Goal: Task Accomplishment & Management: Use online tool/utility

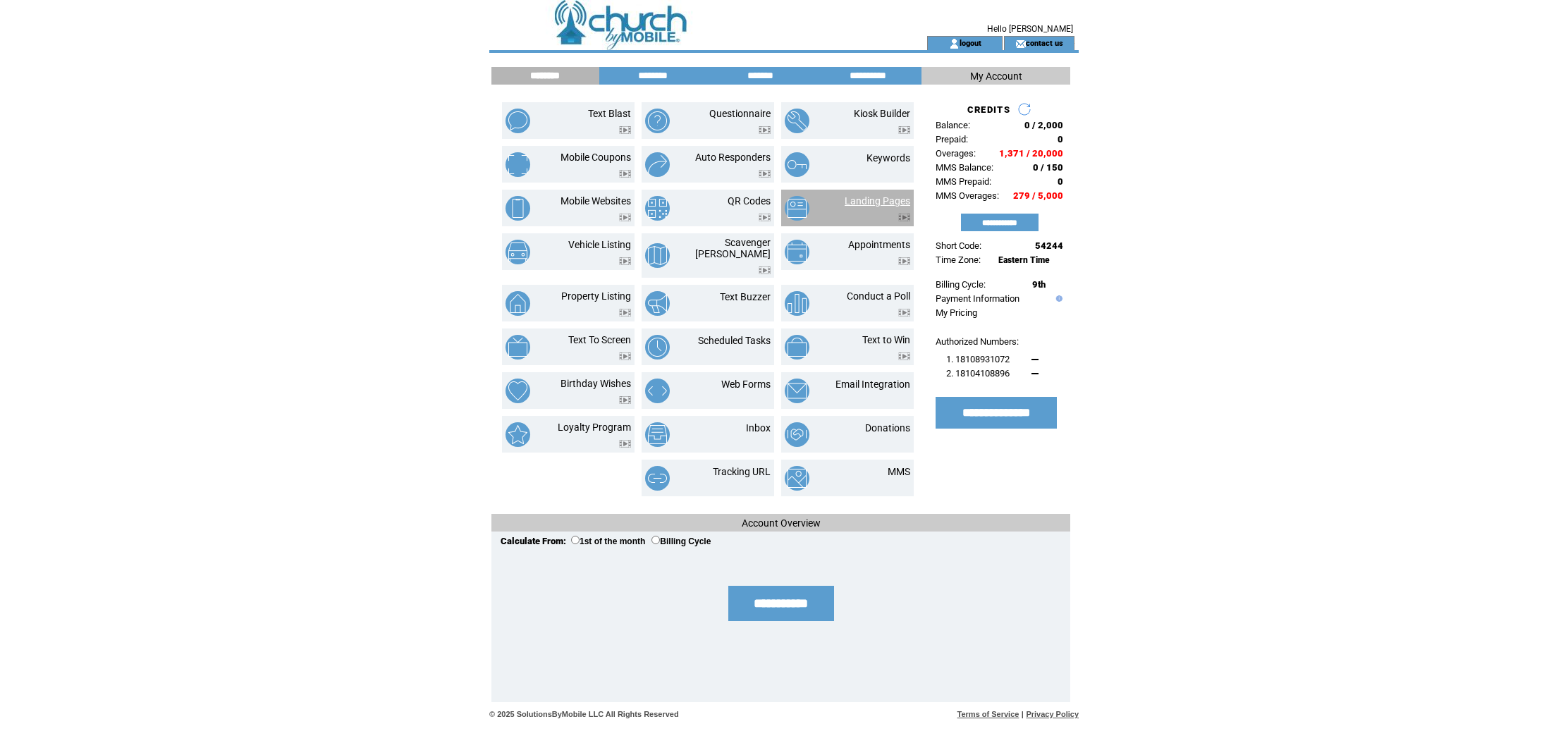
click at [900, 201] on link "Landing Pages" at bounding box center [878, 201] width 66 height 11
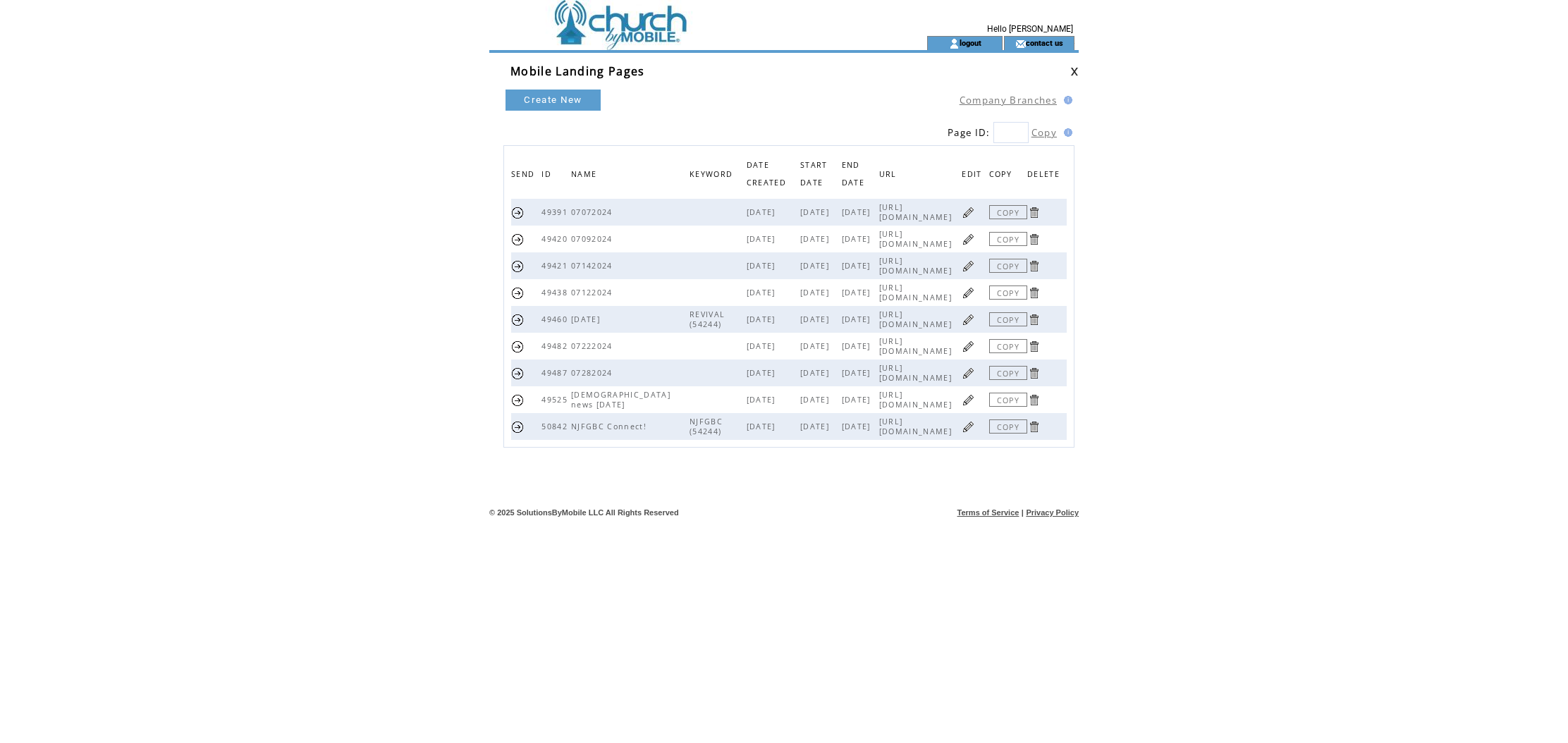
click at [973, 427] on link at bounding box center [968, 426] width 14 height 14
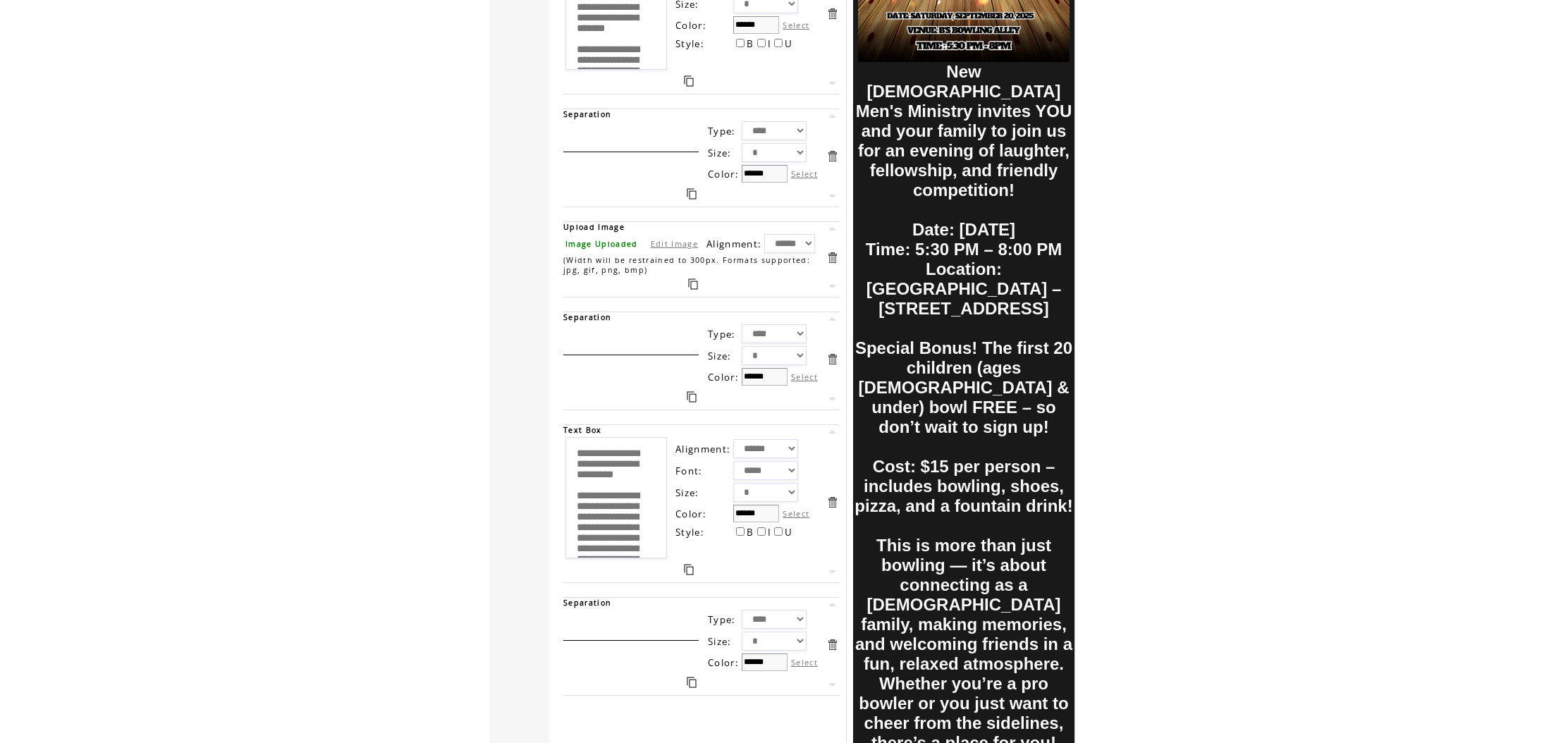
scroll to position [2237, 0]
click at [694, 285] on link at bounding box center [693, 285] width 10 height 11
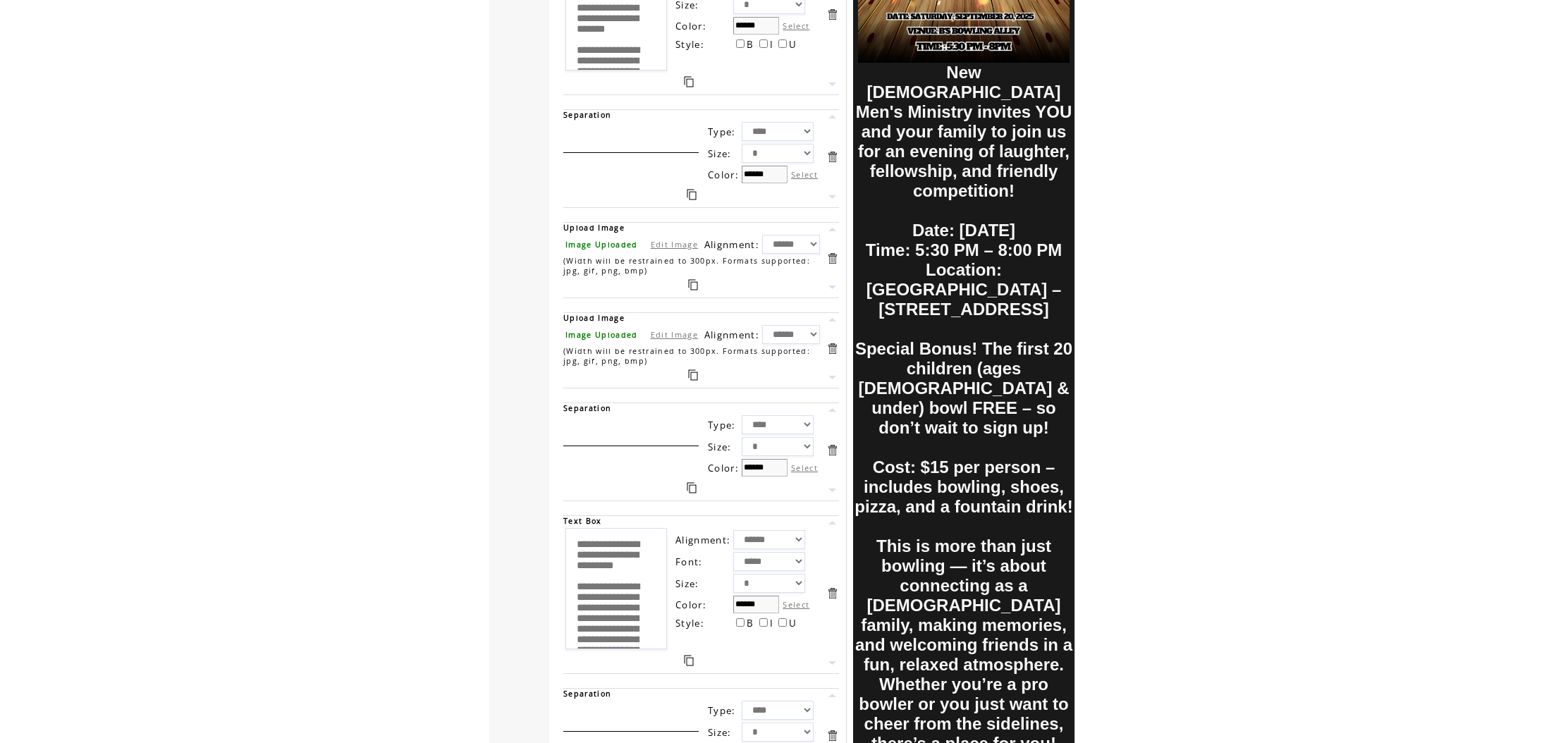
click at [686, 656] on link at bounding box center [689, 660] width 10 height 11
click at [833, 525] on link at bounding box center [832, 522] width 14 height 14
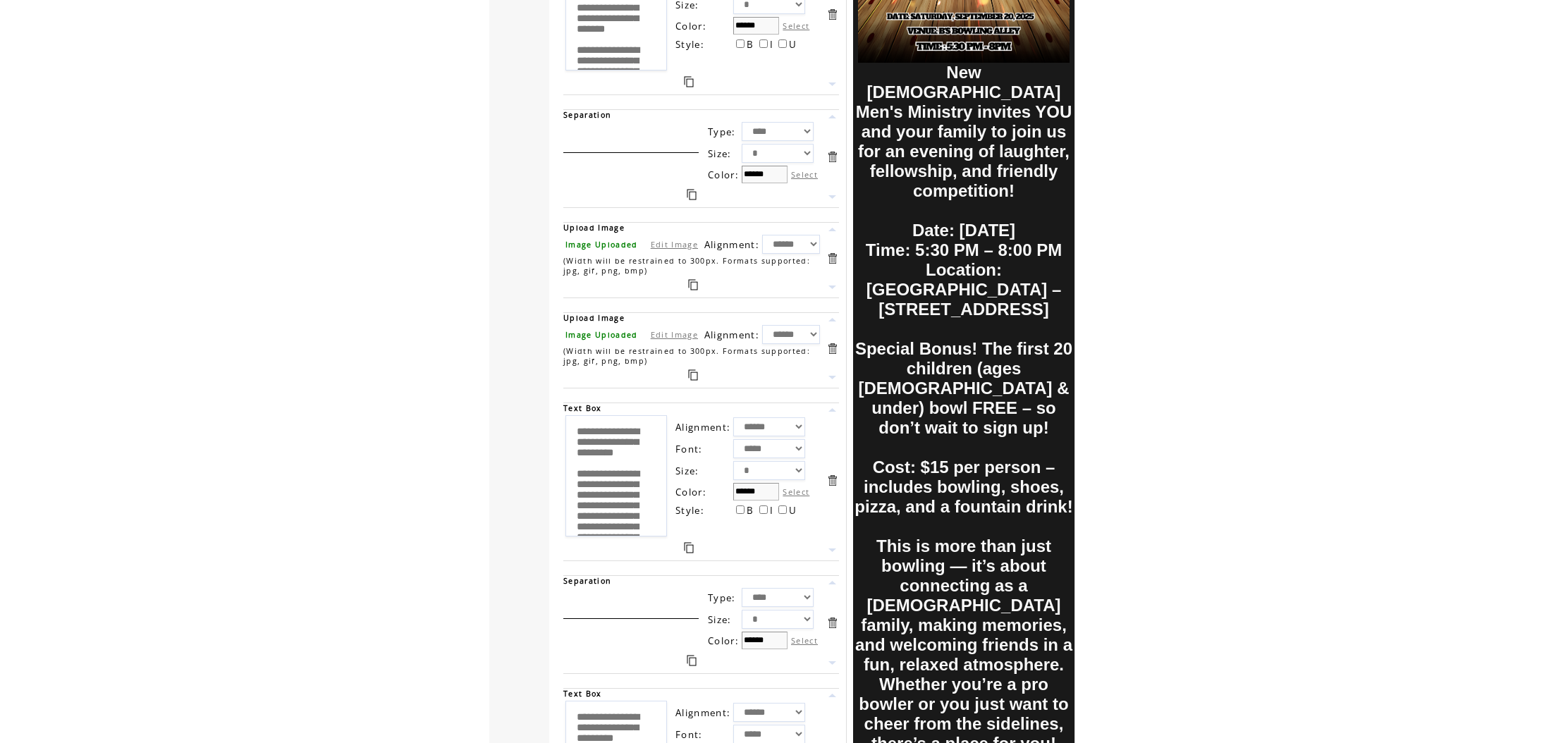
click at [834, 584] on link at bounding box center [832, 582] width 14 height 14
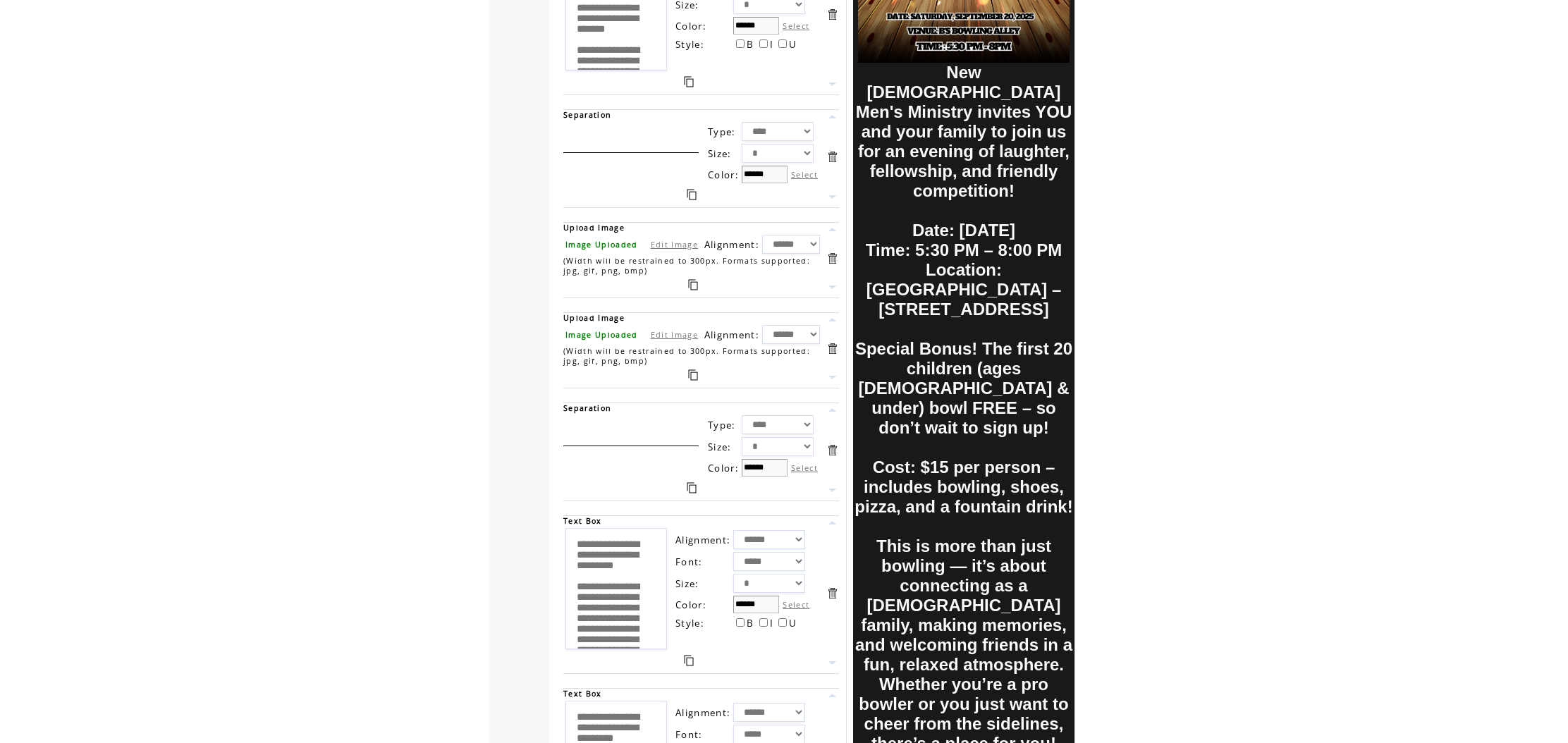
click at [835, 410] on link at bounding box center [832, 410] width 14 height 14
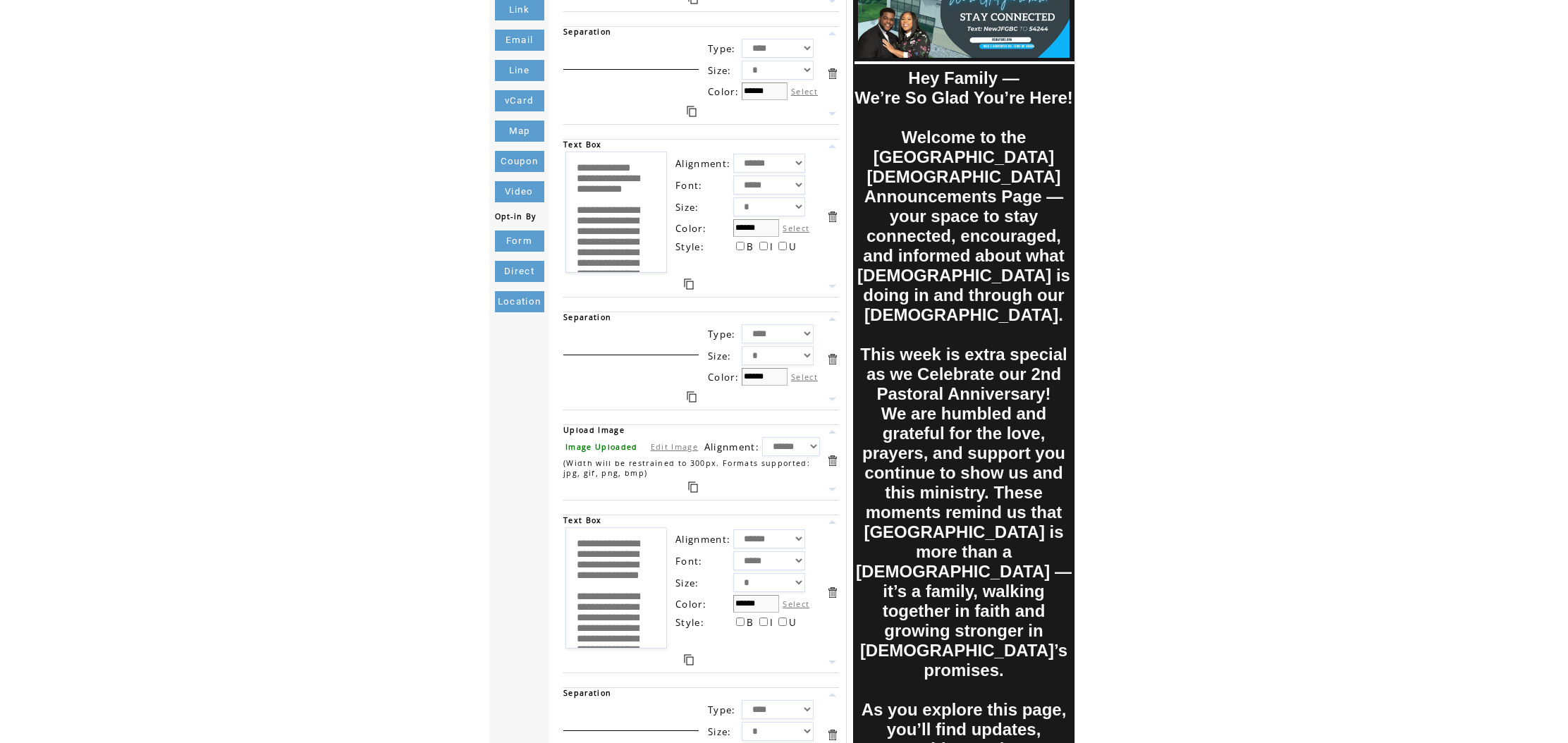
scroll to position [0, 0]
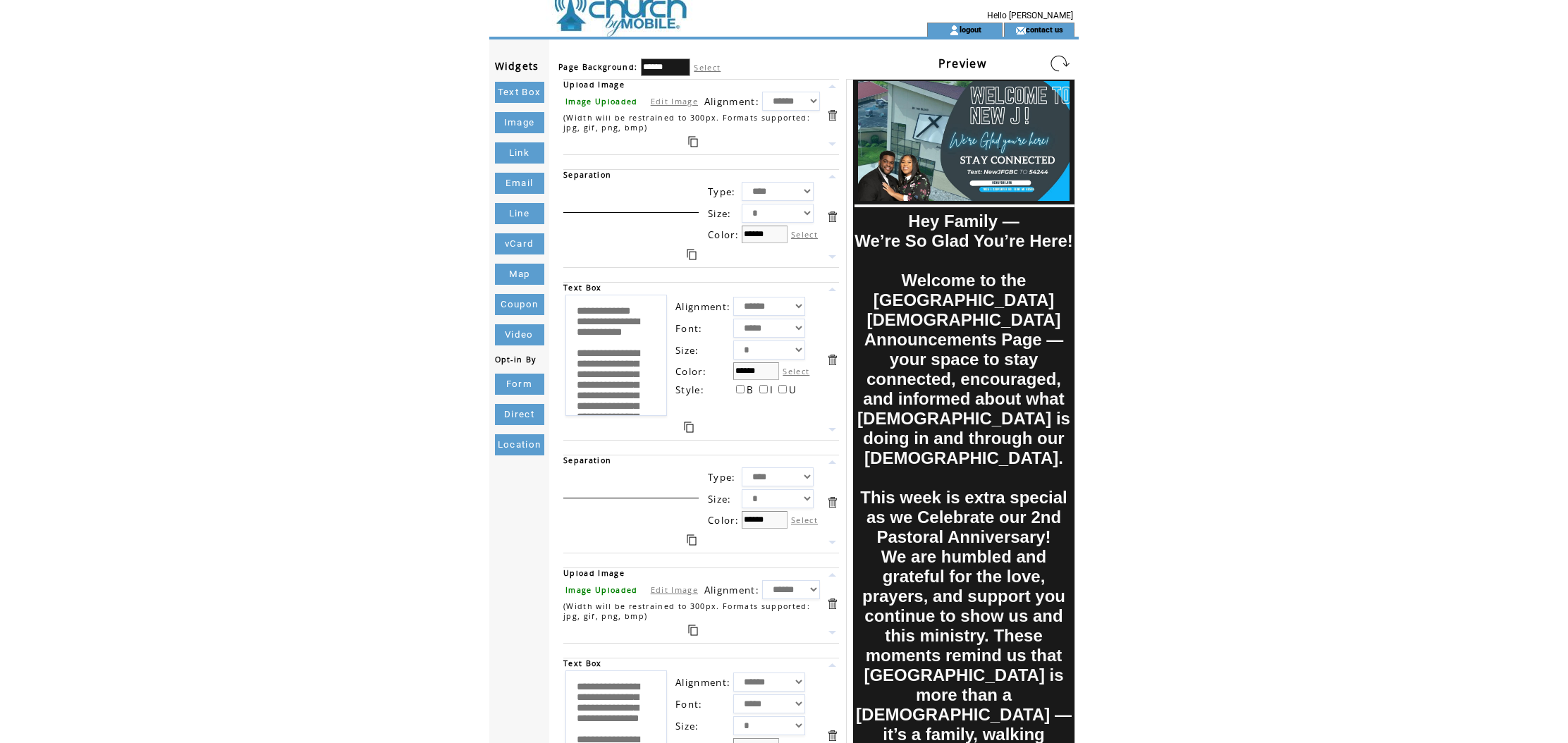
click at [1057, 66] on link at bounding box center [1060, 64] width 23 height 23
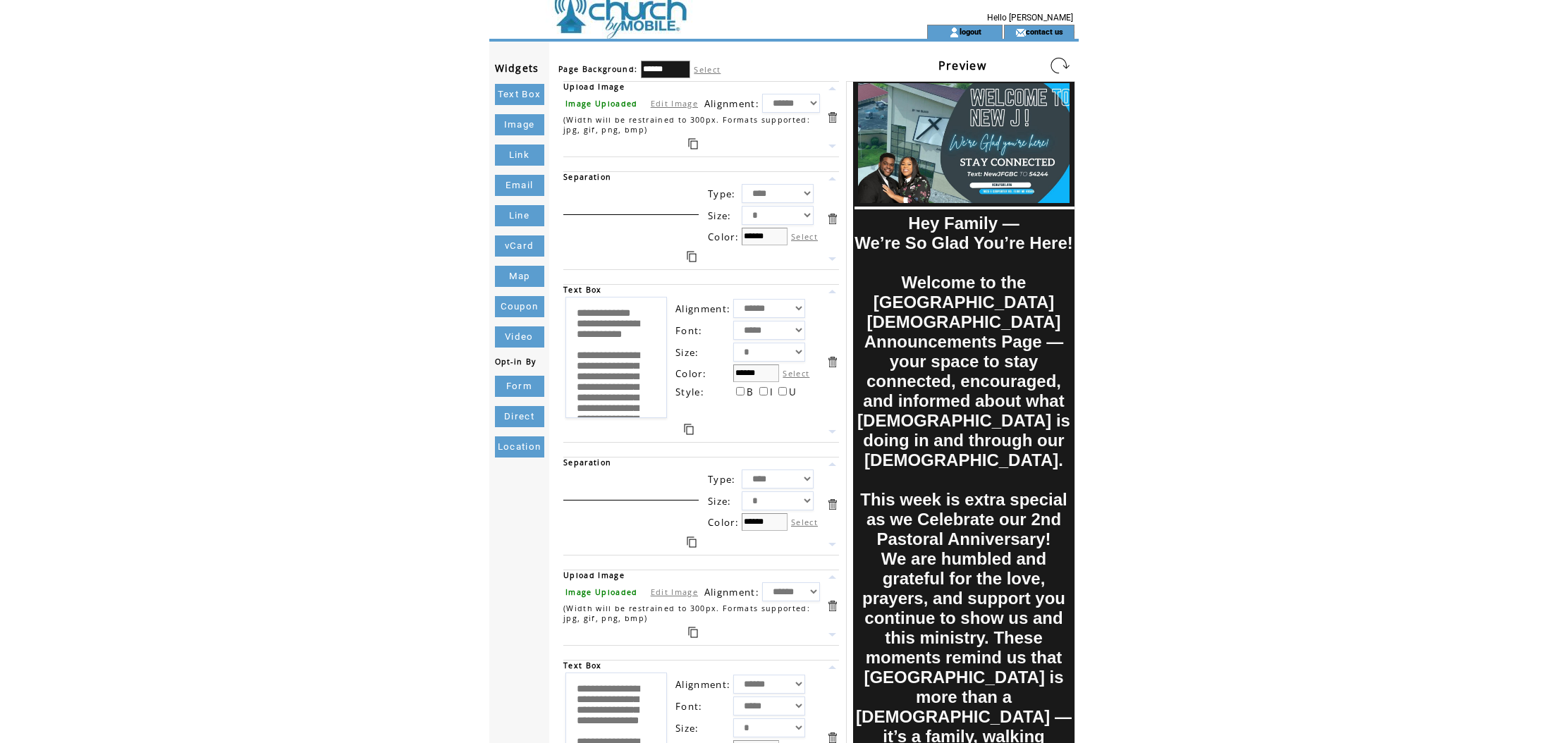
click at [1057, 66] on link at bounding box center [1060, 66] width 23 height 23
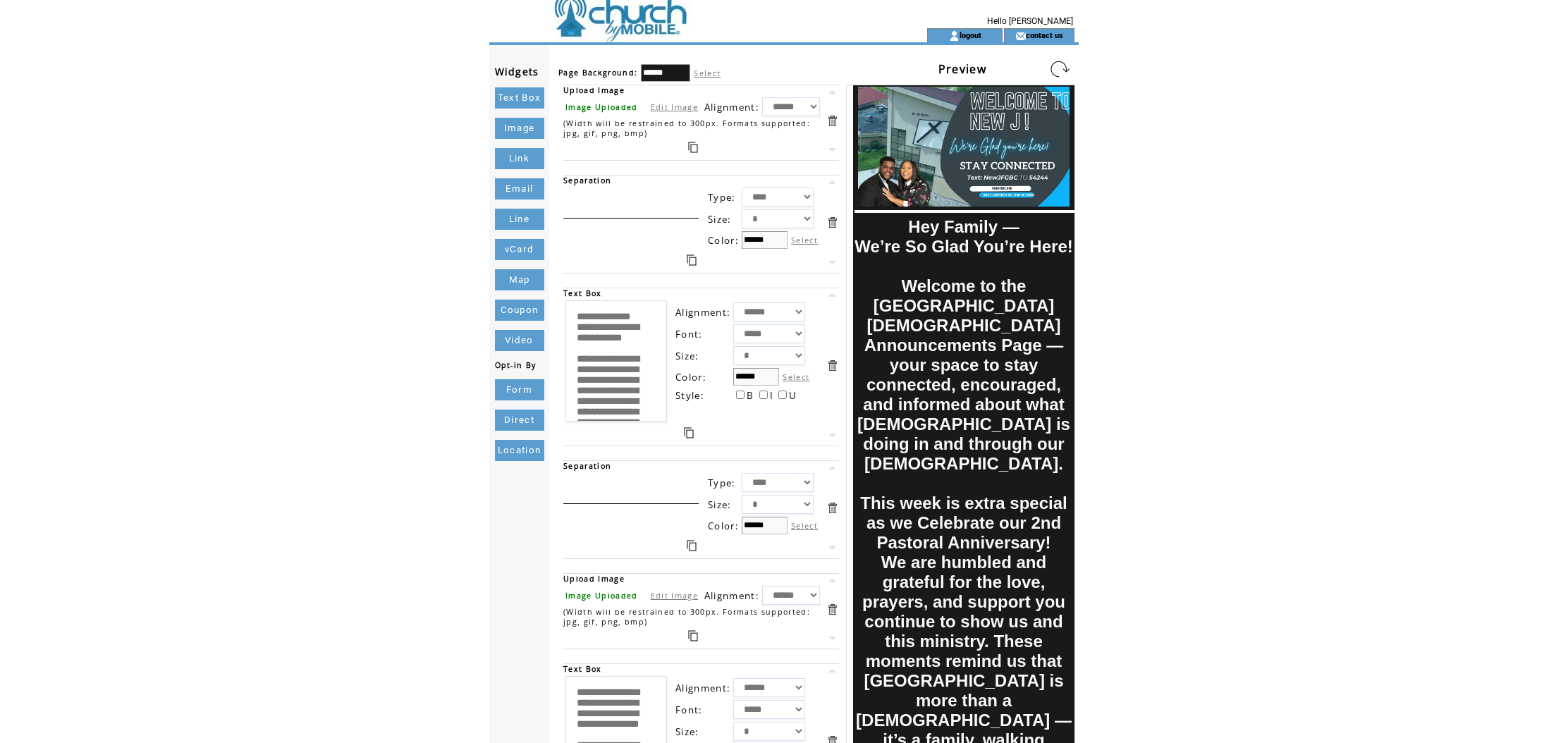
click at [1053, 65] on link at bounding box center [1060, 69] width 23 height 23
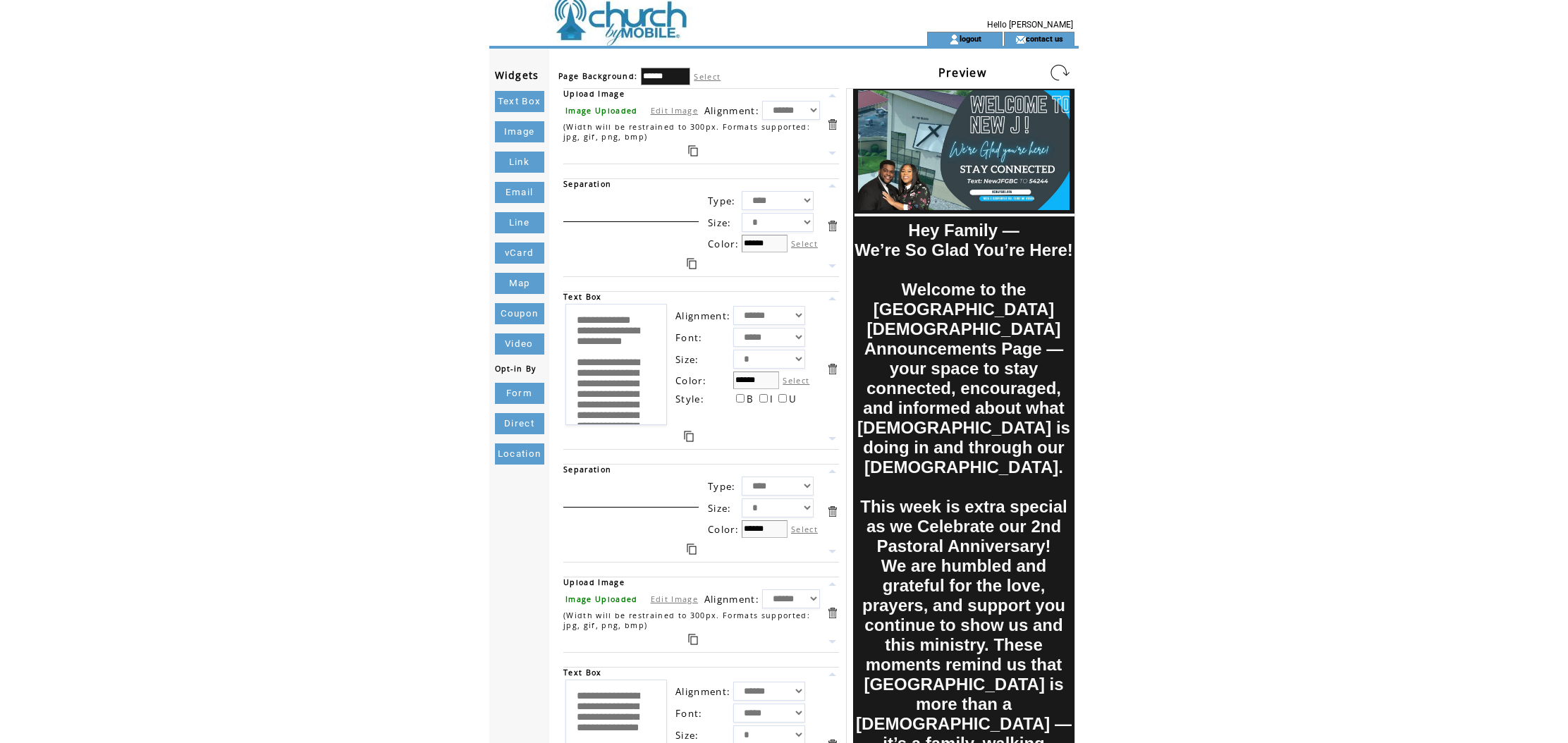
scroll to position [1, 0]
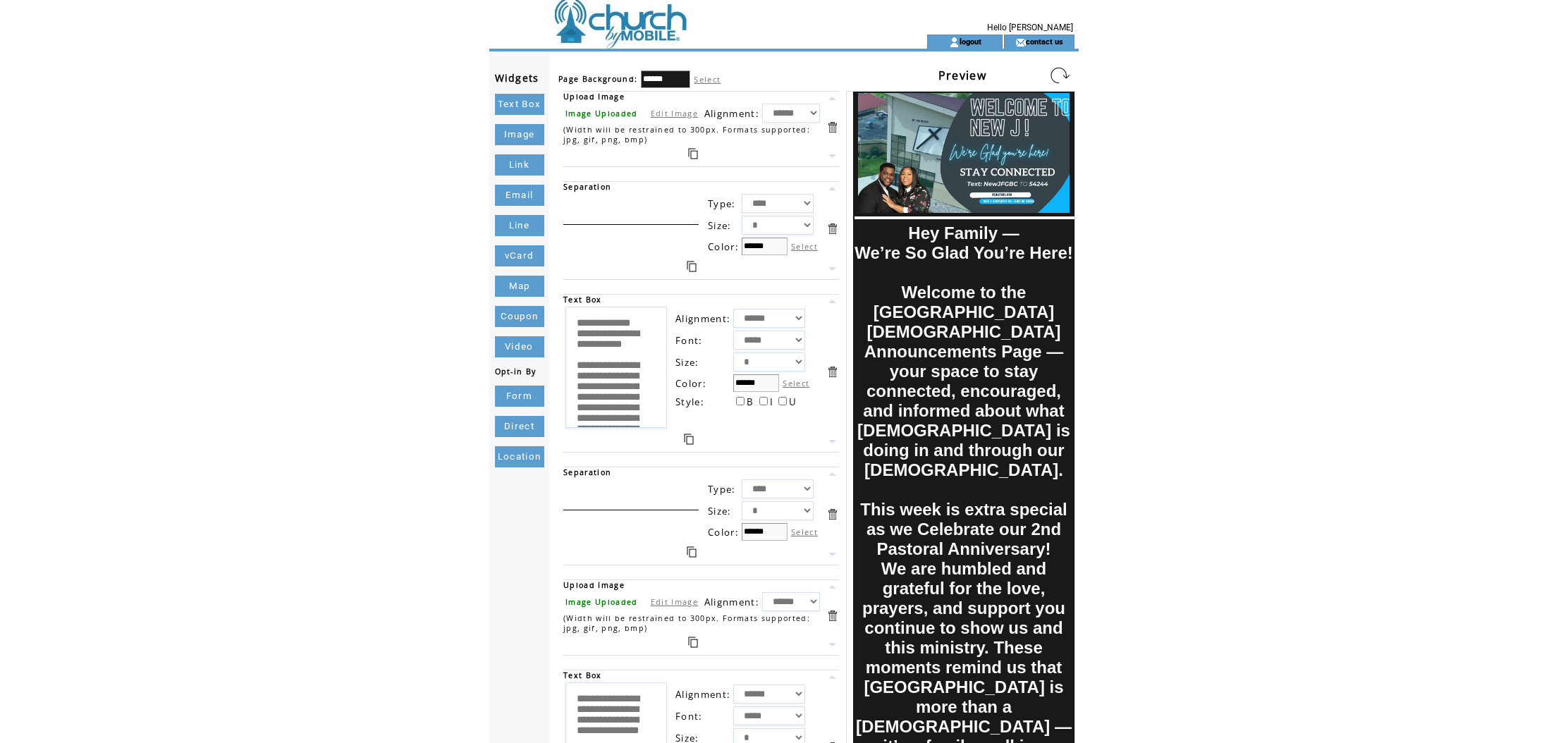
click at [1056, 64] on link at bounding box center [1060, 76] width 23 height 23
click at [1056, 64] on table "Preview" at bounding box center [1005, 77] width 137 height 27
click at [1054, 68] on link at bounding box center [1060, 77] width 23 height 23
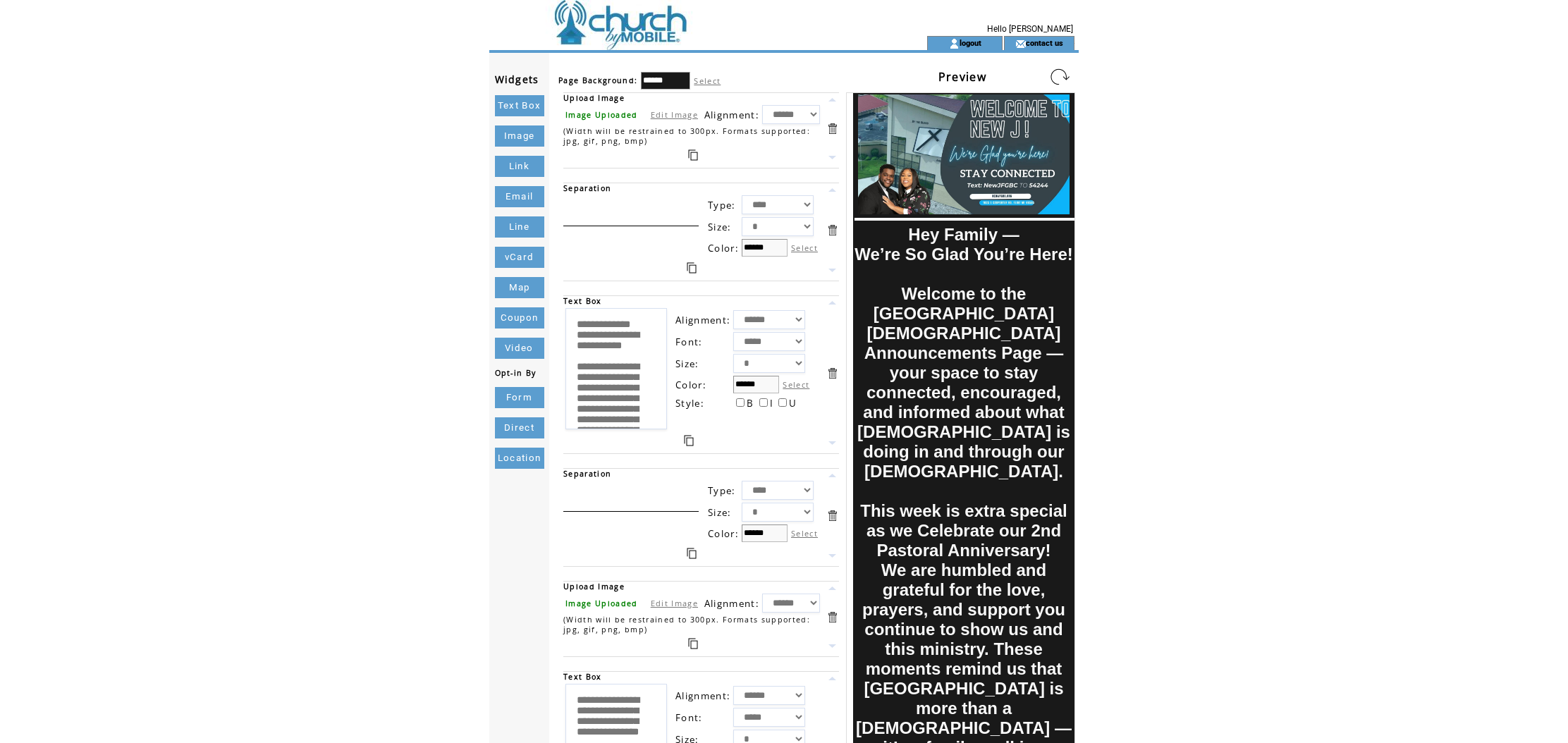
click at [1054, 68] on link at bounding box center [1060, 77] width 23 height 23
click at [1055, 74] on link at bounding box center [1060, 77] width 23 height 23
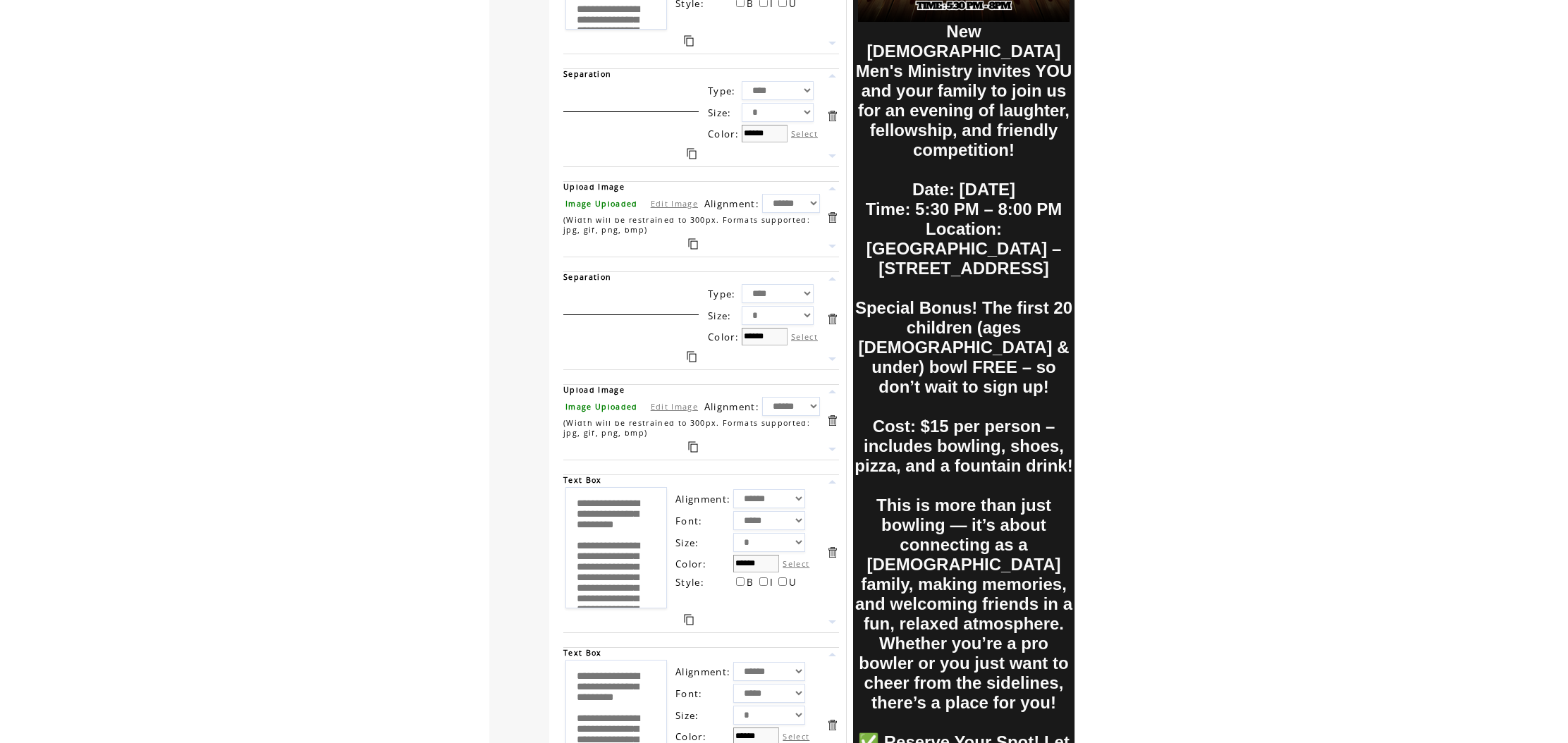
scroll to position [2263, 0]
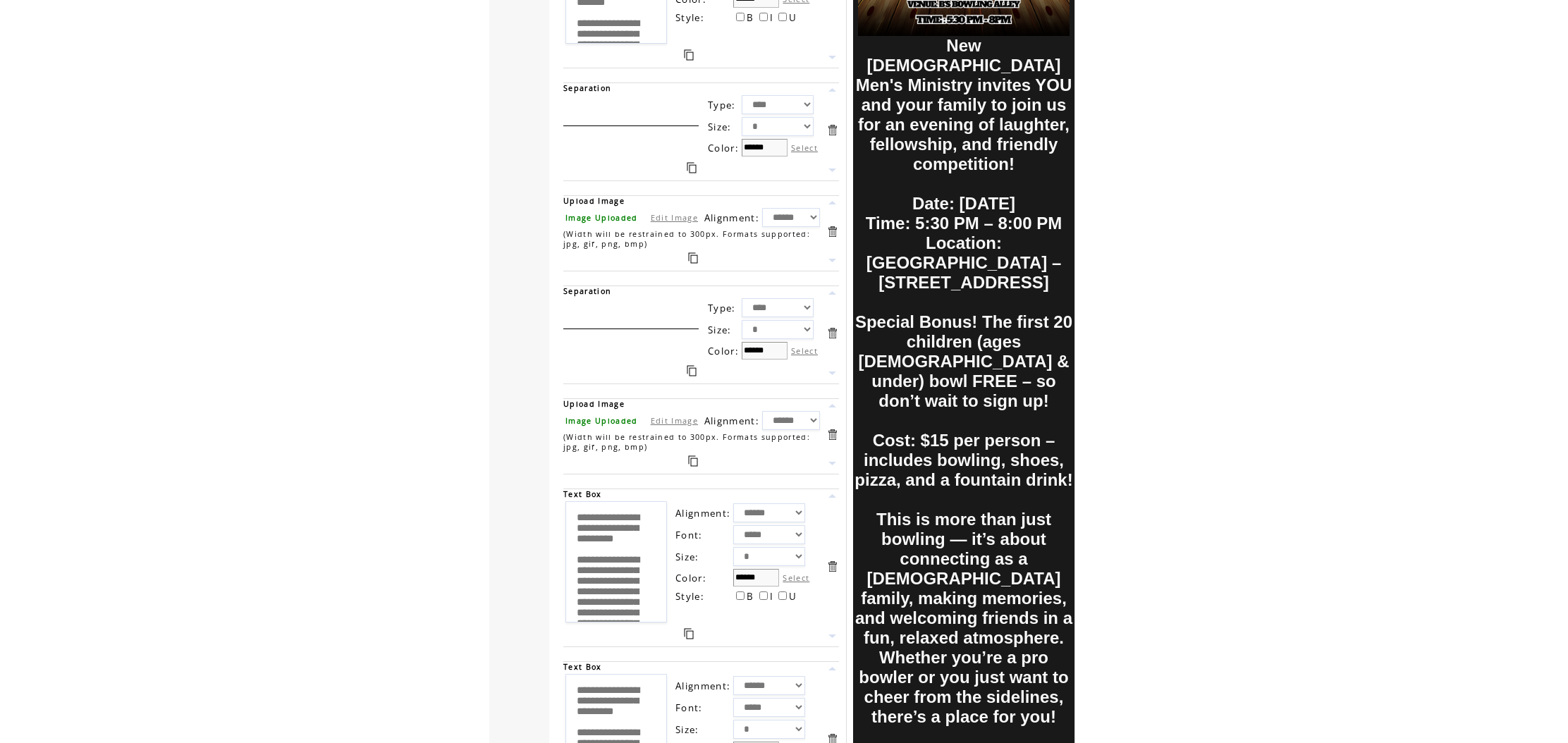
click at [835, 497] on link at bounding box center [832, 495] width 14 height 14
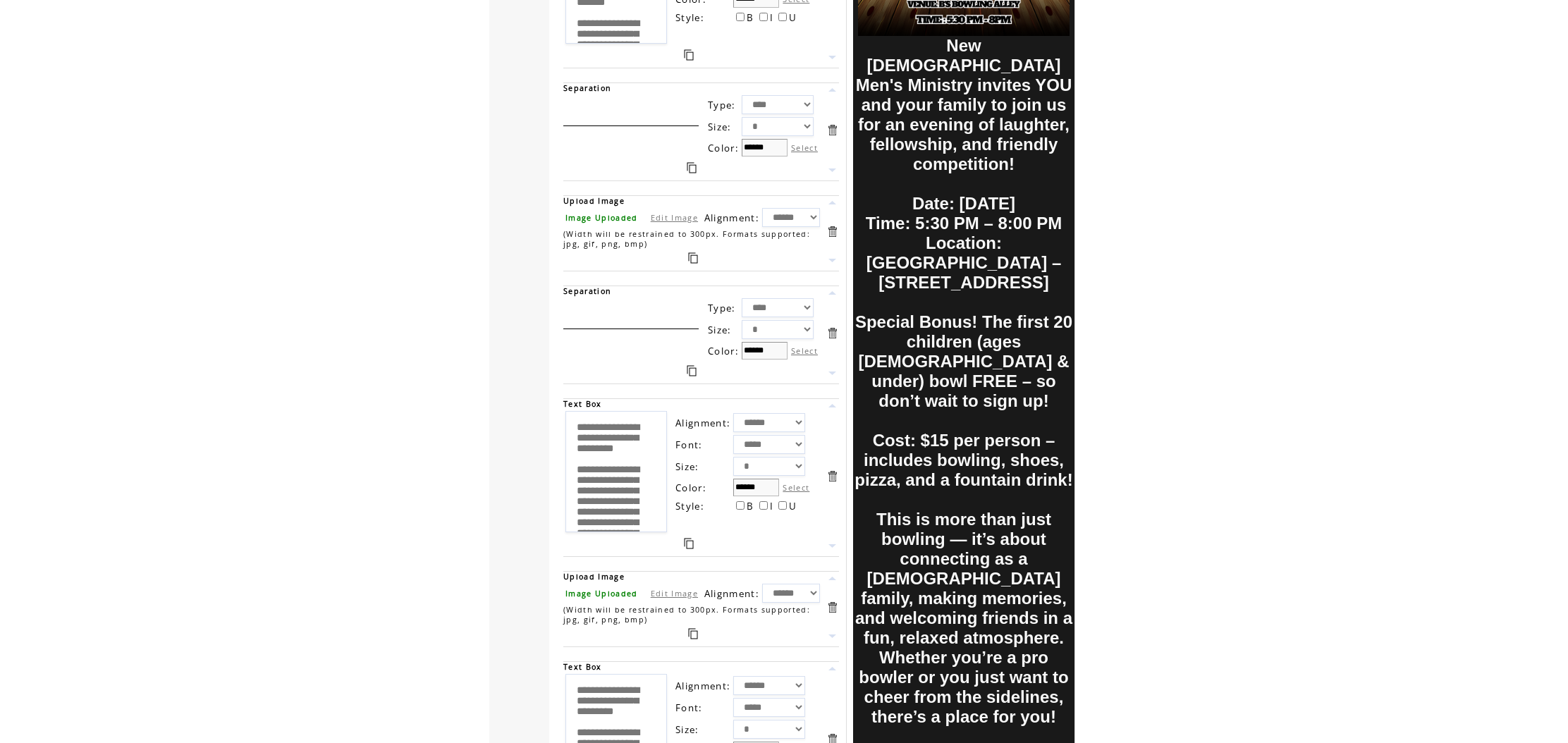
click at [833, 408] on link at bounding box center [832, 405] width 14 height 14
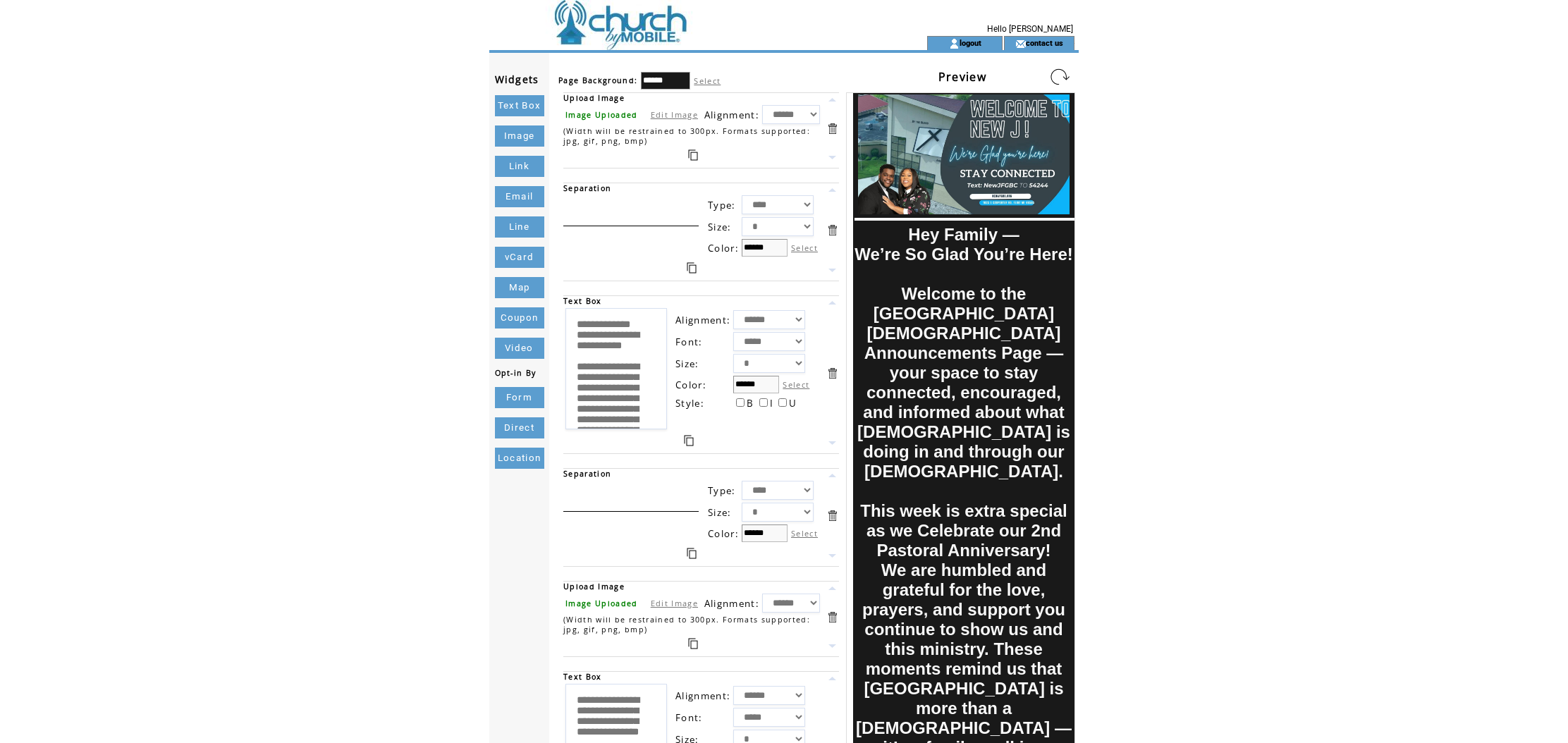
scroll to position [0, 0]
click at [1064, 71] on link at bounding box center [1060, 77] width 23 height 23
click at [1058, 72] on link at bounding box center [1060, 77] width 23 height 23
click at [1052, 76] on link at bounding box center [1060, 77] width 23 height 23
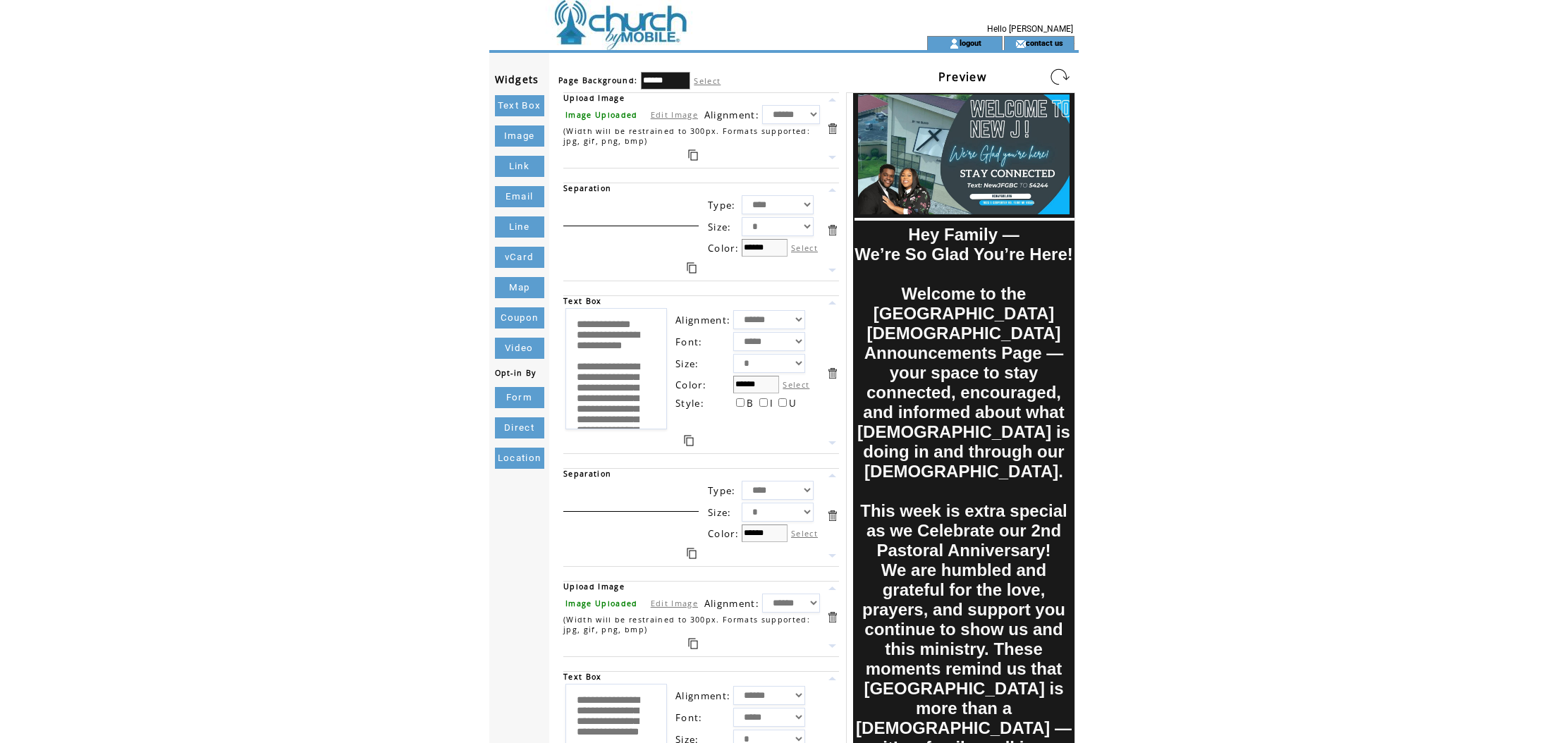
click at [1052, 76] on link at bounding box center [1060, 77] width 23 height 23
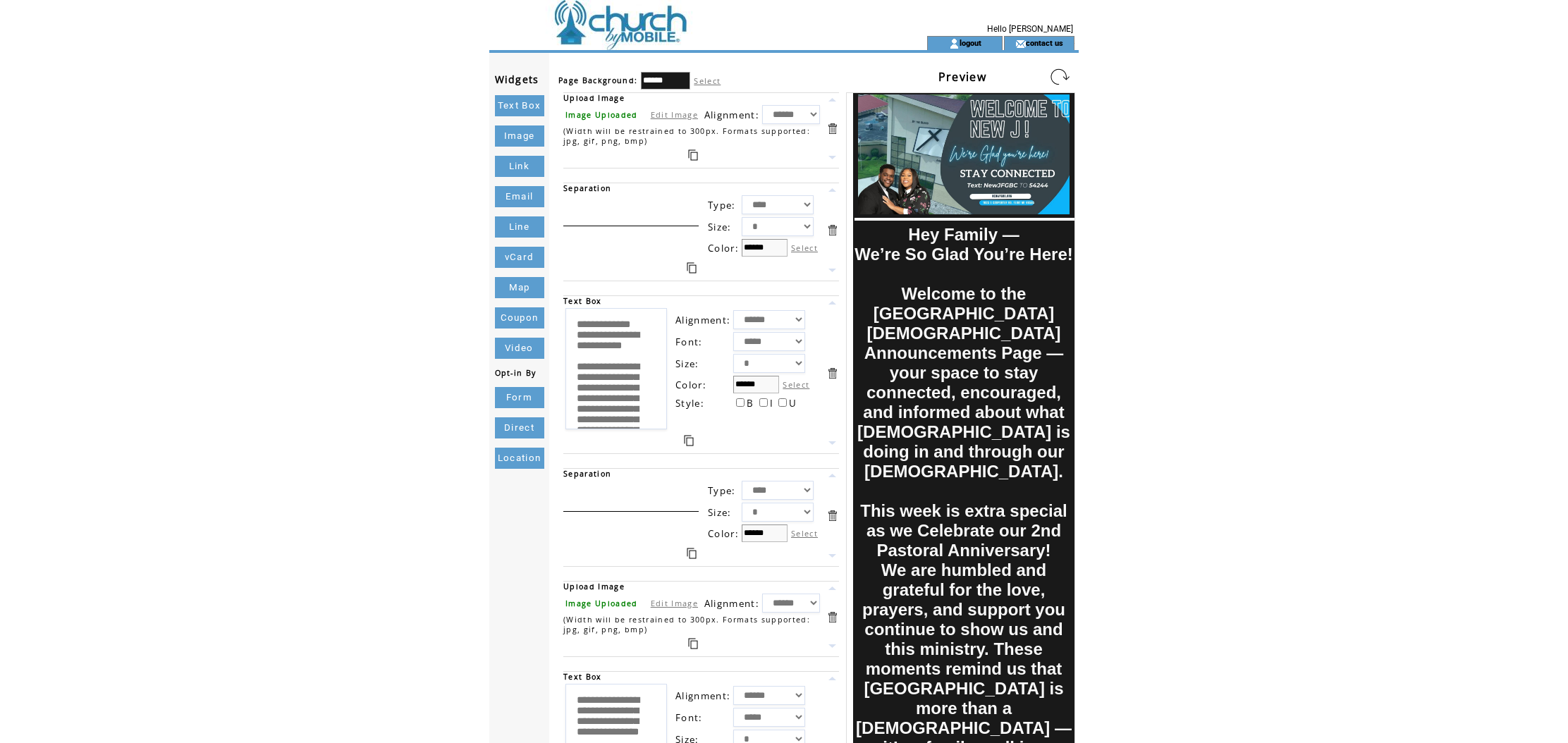
click at [1052, 76] on link at bounding box center [1060, 77] width 23 height 23
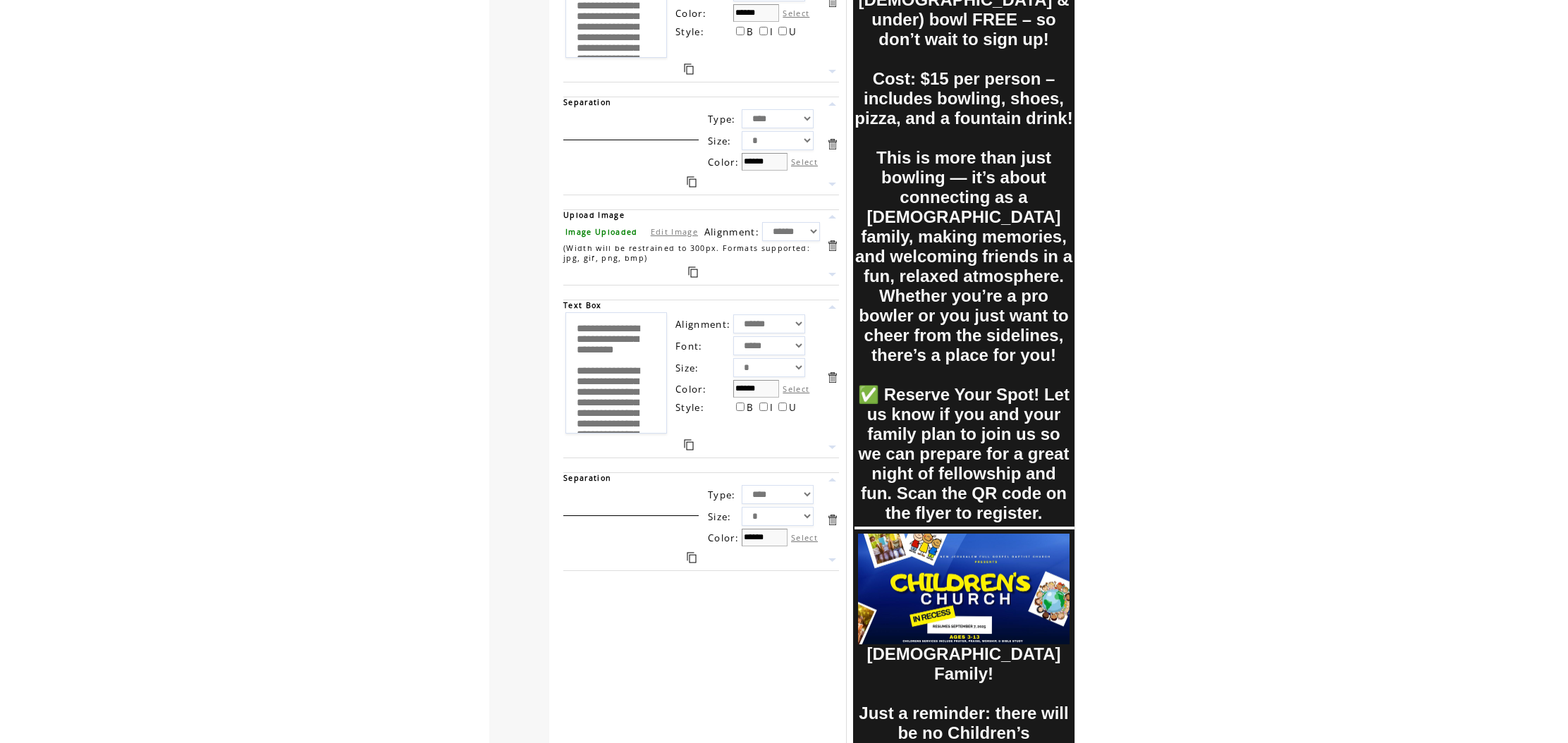
scroll to position [2624, 0]
click at [677, 235] on link "Edit Image" at bounding box center [674, 232] width 47 height 11
click at [593, 233] on input "file" at bounding box center [618, 232] width 106 height 15
type input "**********"
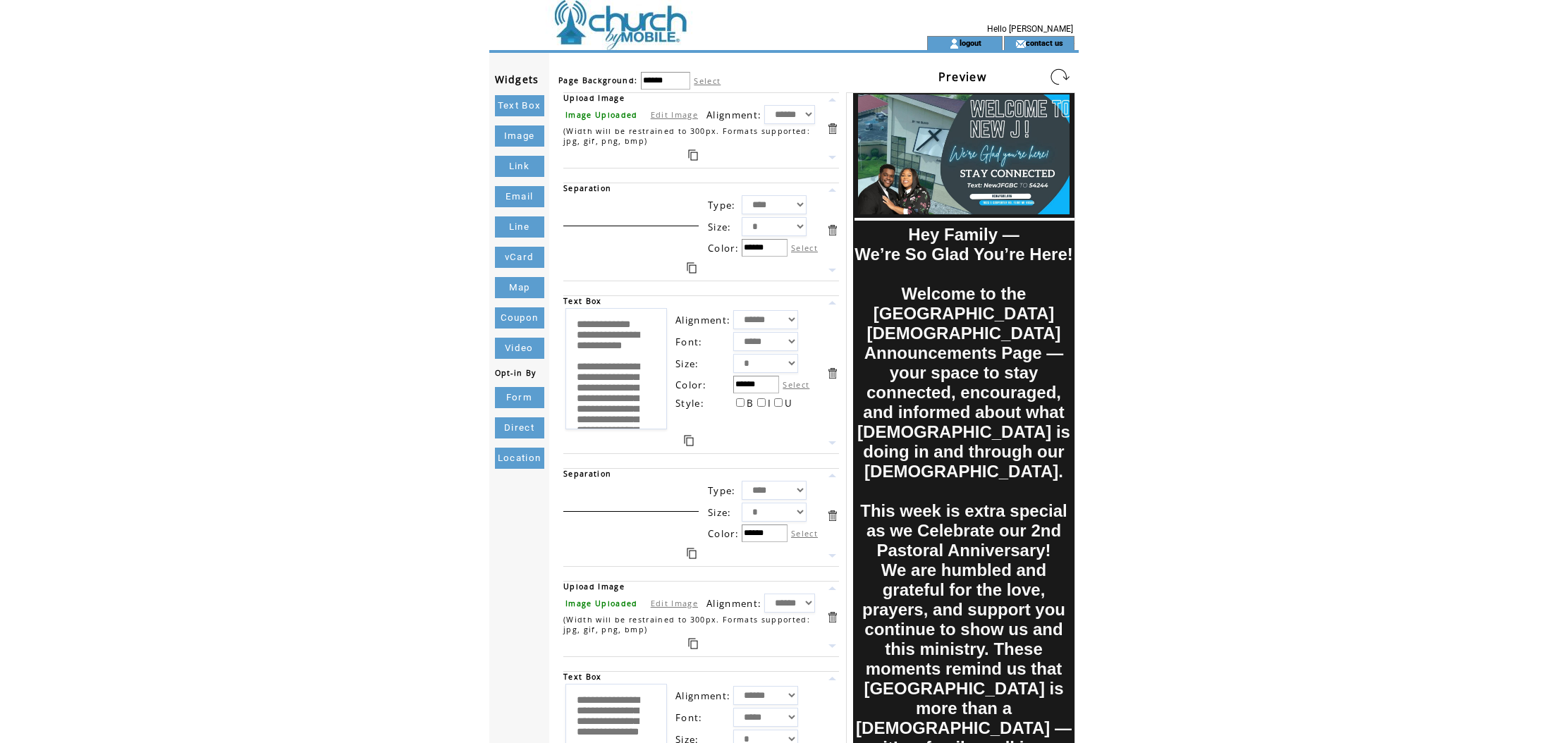
click at [1068, 75] on link at bounding box center [1060, 77] width 23 height 23
click at [1055, 75] on link at bounding box center [1060, 77] width 23 height 23
click at [1056, 75] on link at bounding box center [1060, 77] width 23 height 23
click at [1055, 75] on link at bounding box center [1060, 77] width 23 height 23
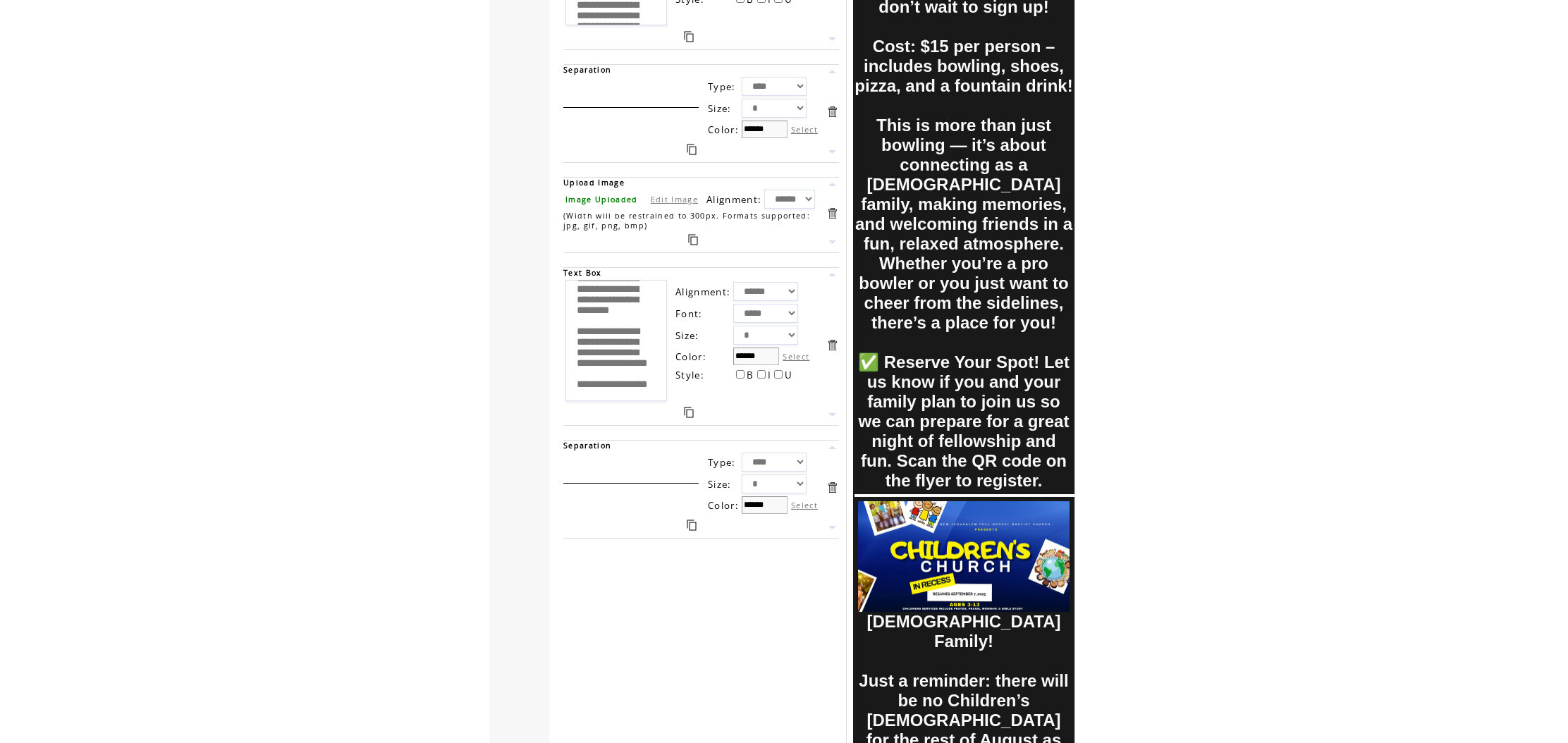
scroll to position [324, 0]
drag, startPoint x: 576, startPoint y: 298, endPoint x: 668, endPoint y: 433, distance: 163.4
paste textarea "**********"
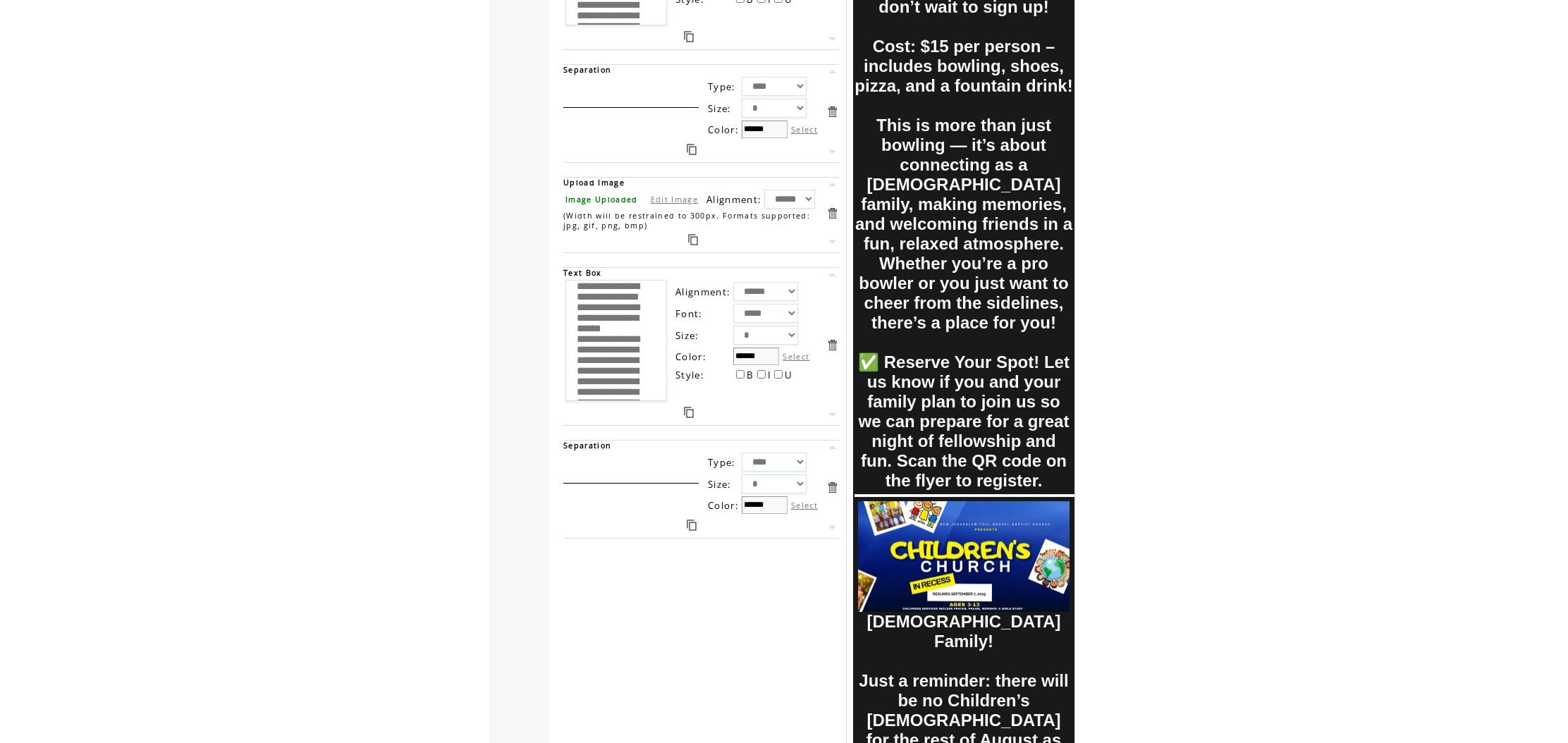
click at [577, 335] on textarea "**********" at bounding box center [616, 340] width 101 height 121
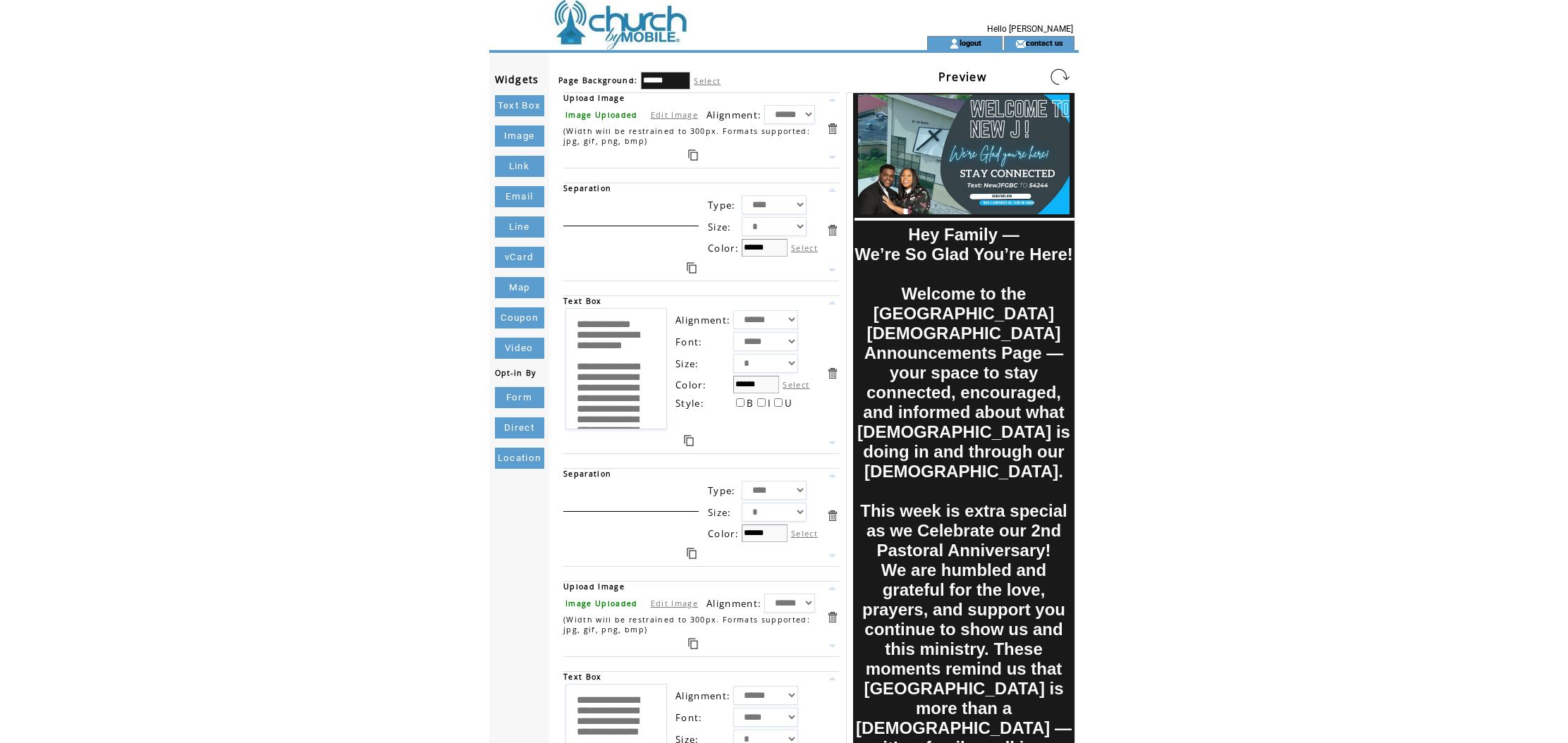
scroll to position [0, 0]
click at [1062, 76] on link at bounding box center [1060, 77] width 23 height 23
click at [1057, 76] on link at bounding box center [1060, 77] width 23 height 23
click at [1060, 74] on link at bounding box center [1060, 77] width 23 height 23
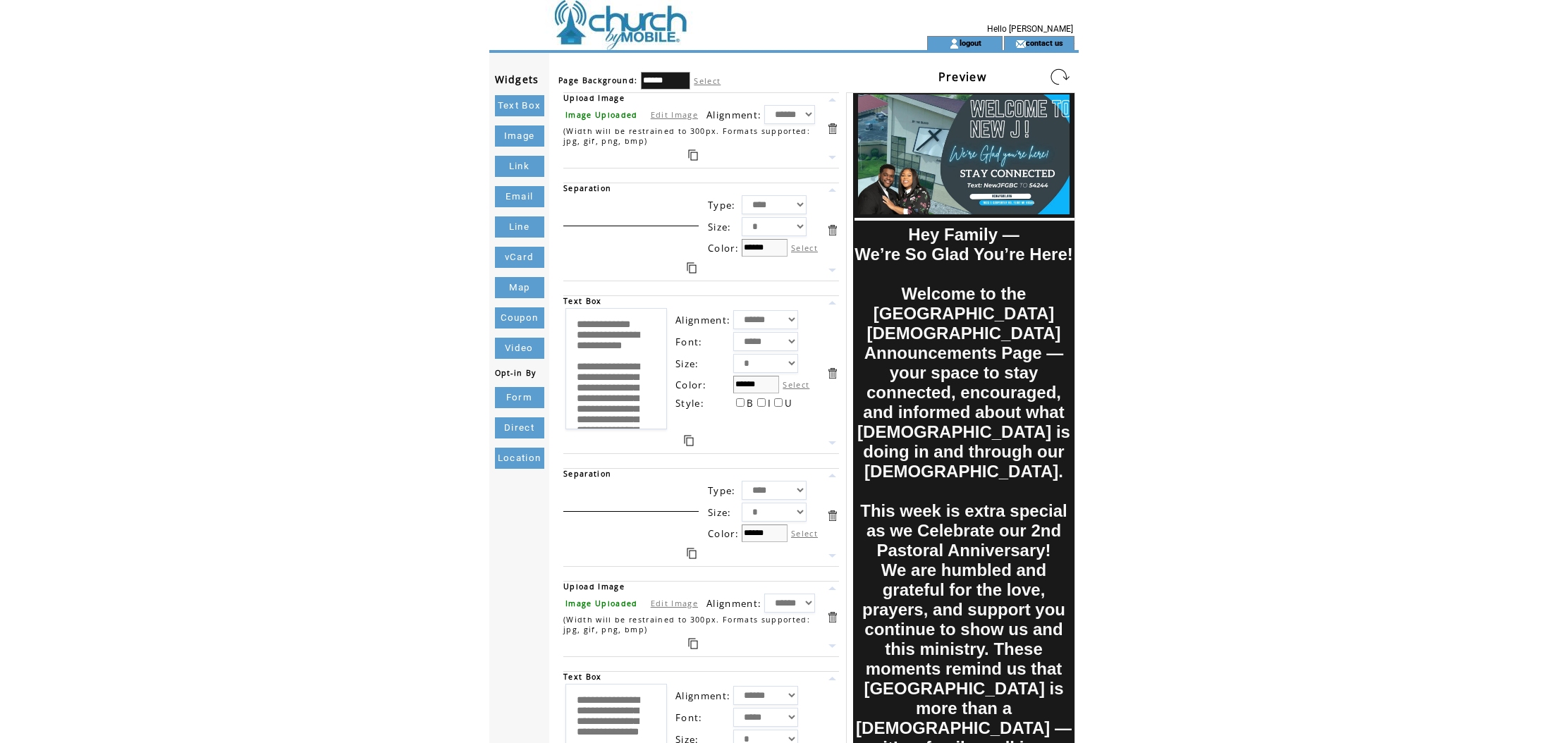
click at [1060, 74] on link at bounding box center [1060, 77] width 23 height 23
click at [1056, 74] on link at bounding box center [1060, 77] width 23 height 23
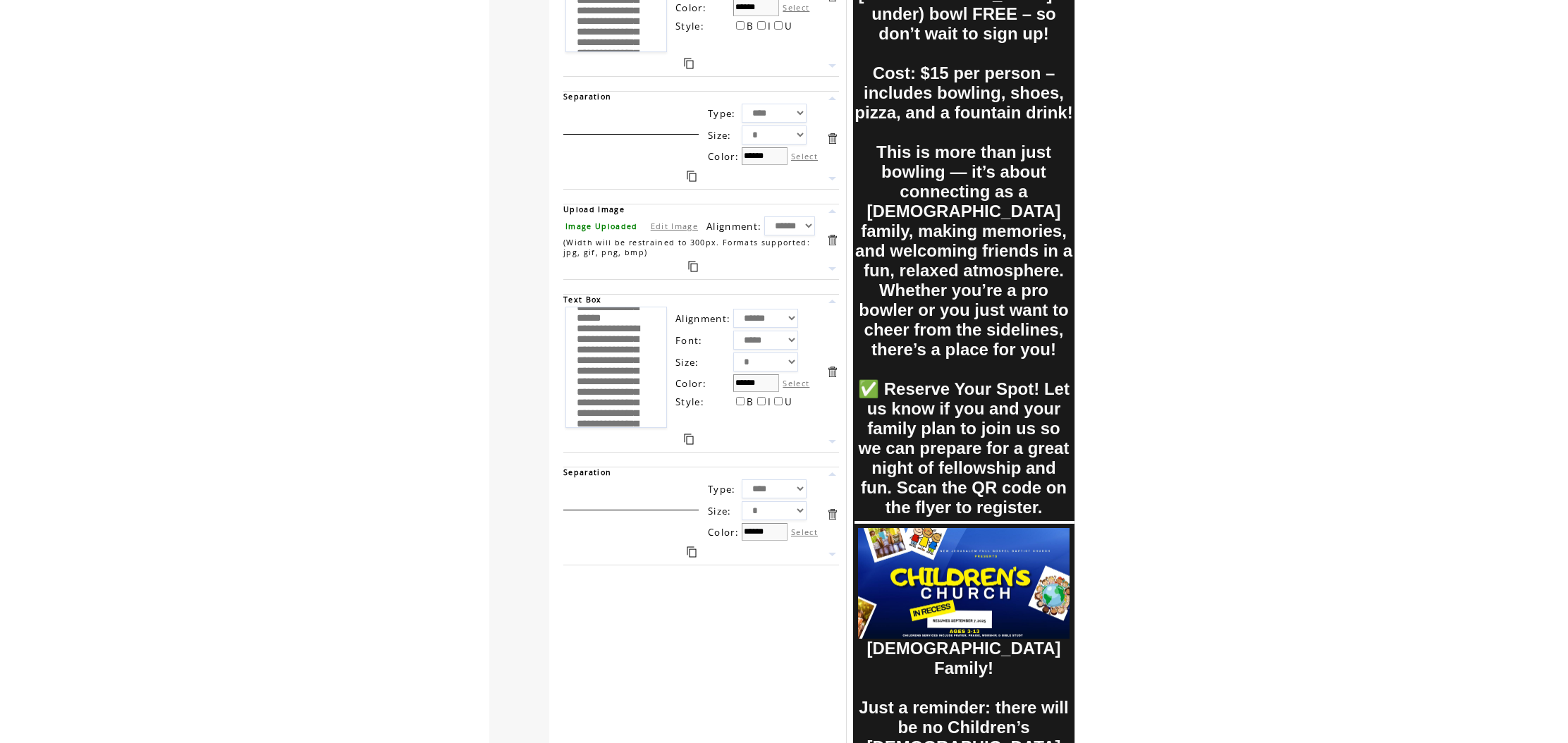
scroll to position [61, 0]
click at [579, 380] on textarea "**********" at bounding box center [616, 367] width 101 height 121
click at [569, 341] on textarea "**********" at bounding box center [616, 367] width 101 height 121
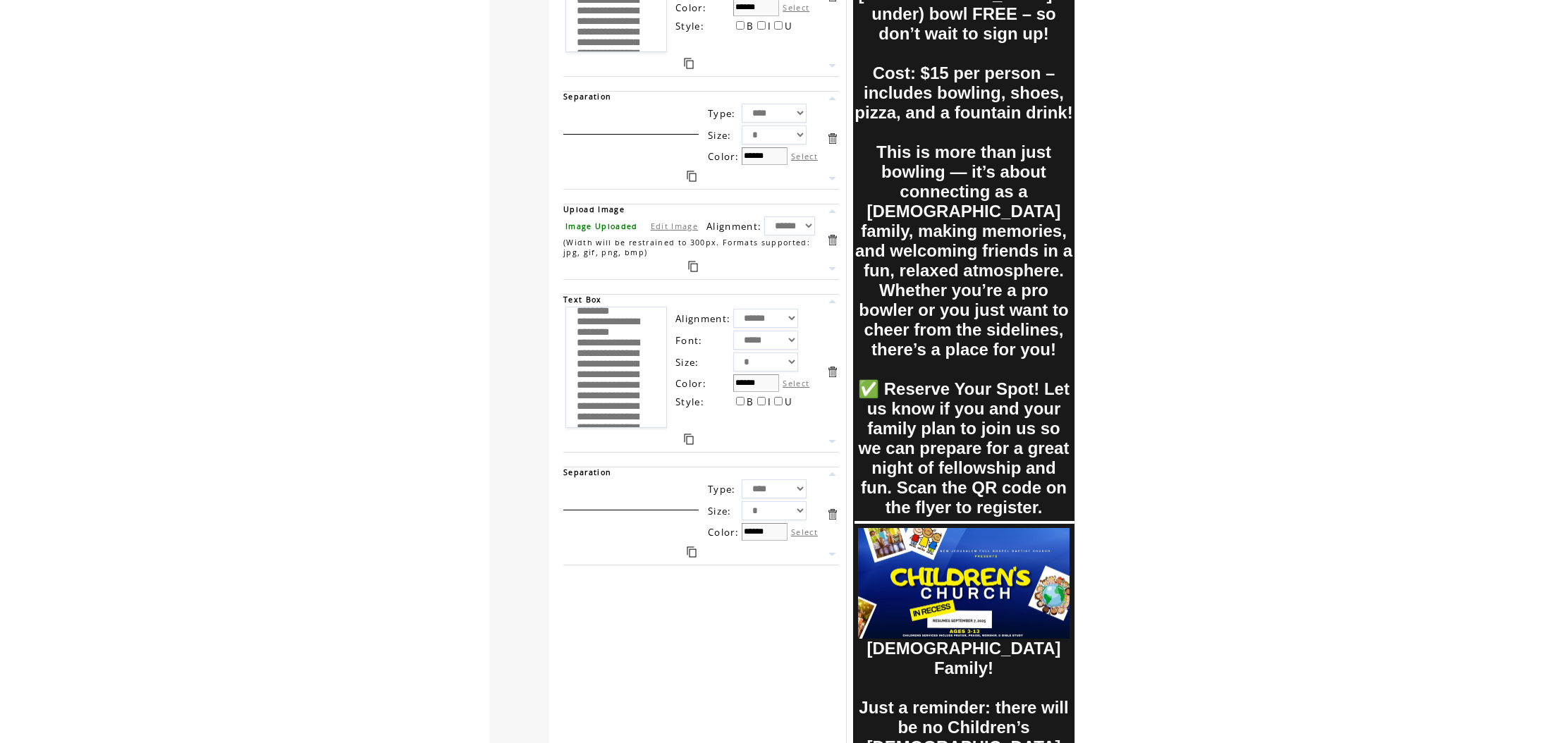
click at [576, 385] on textarea "**********" at bounding box center [616, 367] width 101 height 121
click at [574, 372] on textarea "**********" at bounding box center [616, 367] width 101 height 121
click at [574, 353] on textarea "**********" at bounding box center [616, 367] width 101 height 121
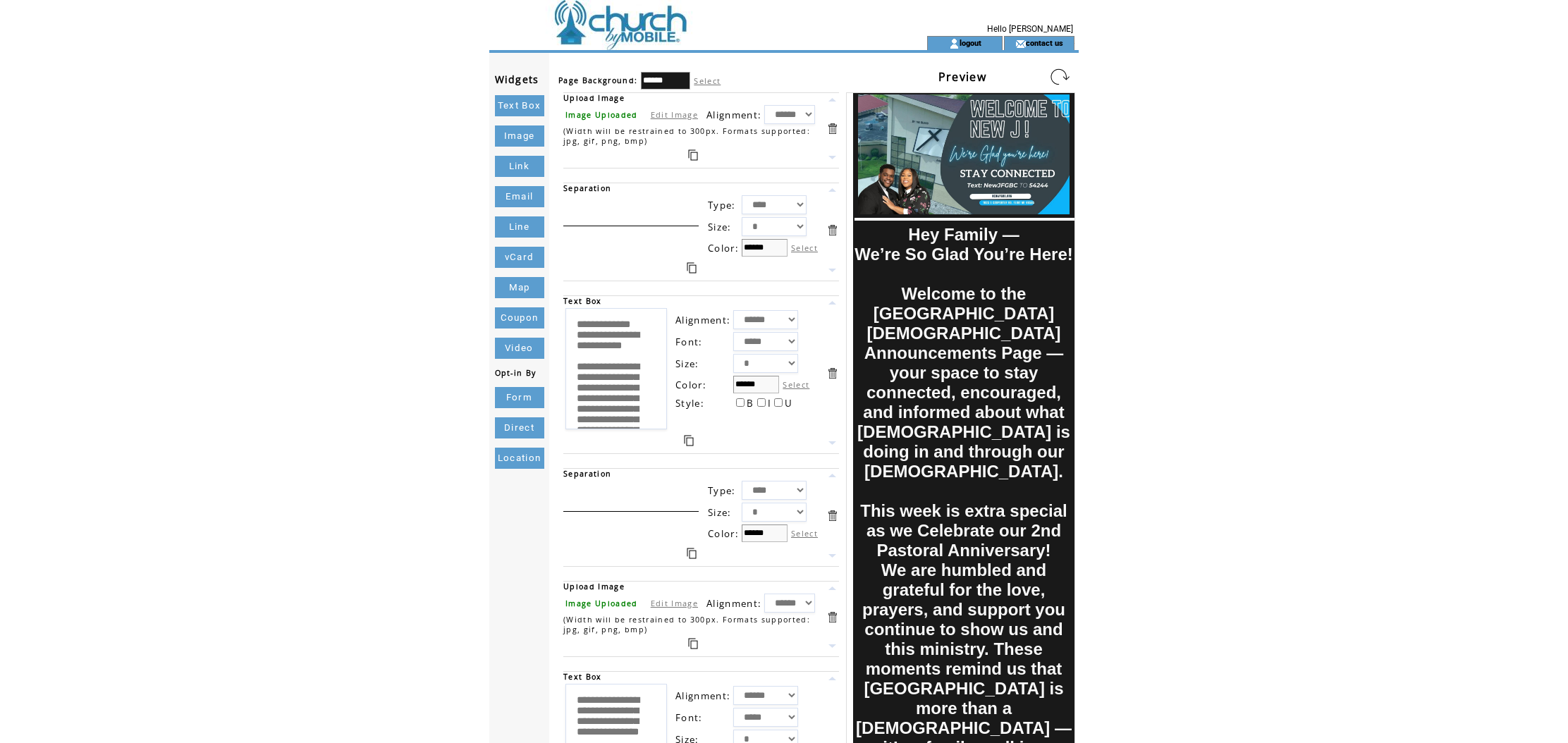
scroll to position [0, 0]
type textarea "**********"
click at [1052, 75] on link at bounding box center [1060, 77] width 23 height 23
click at [1052, 74] on link at bounding box center [1060, 77] width 23 height 23
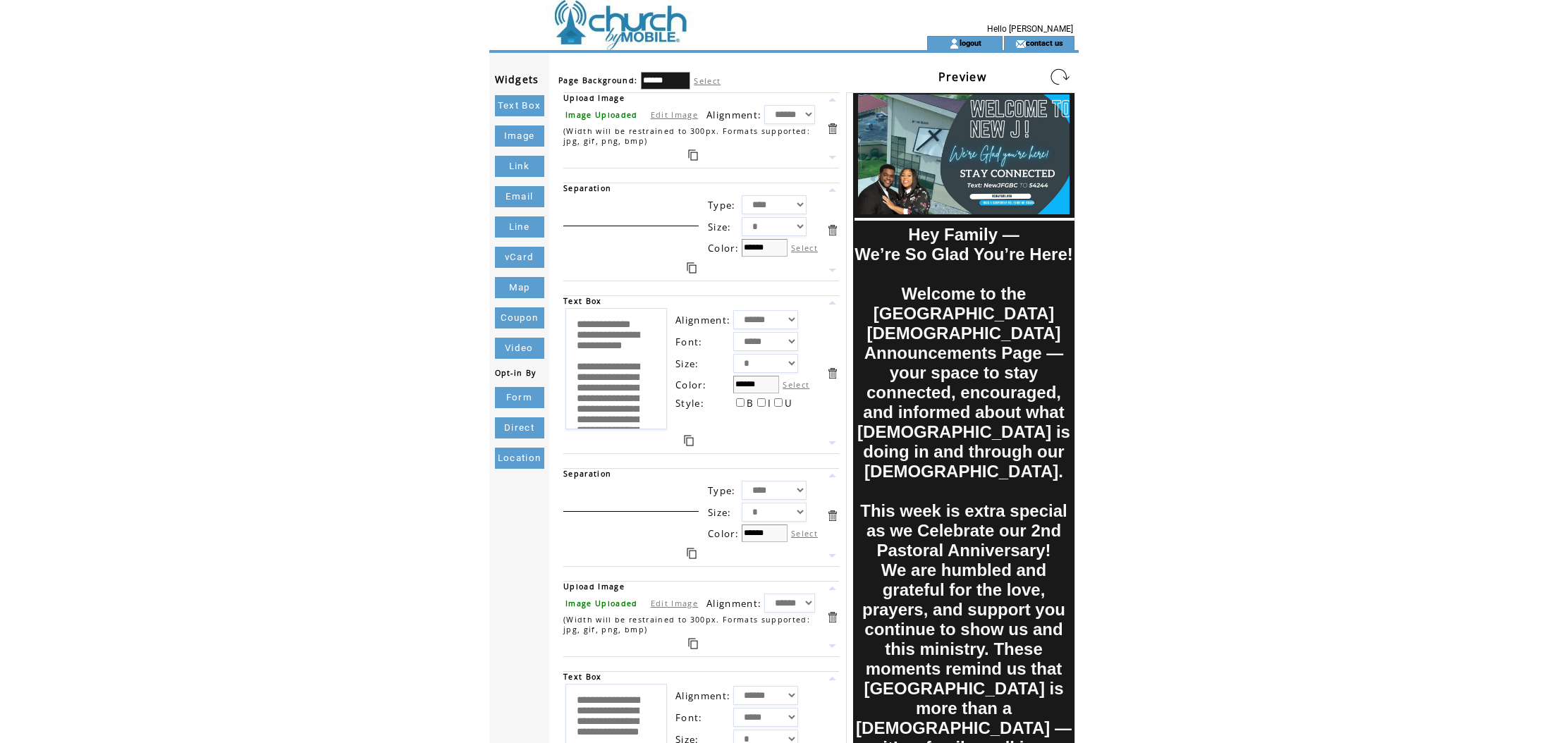
click at [1052, 74] on link at bounding box center [1060, 77] width 23 height 23
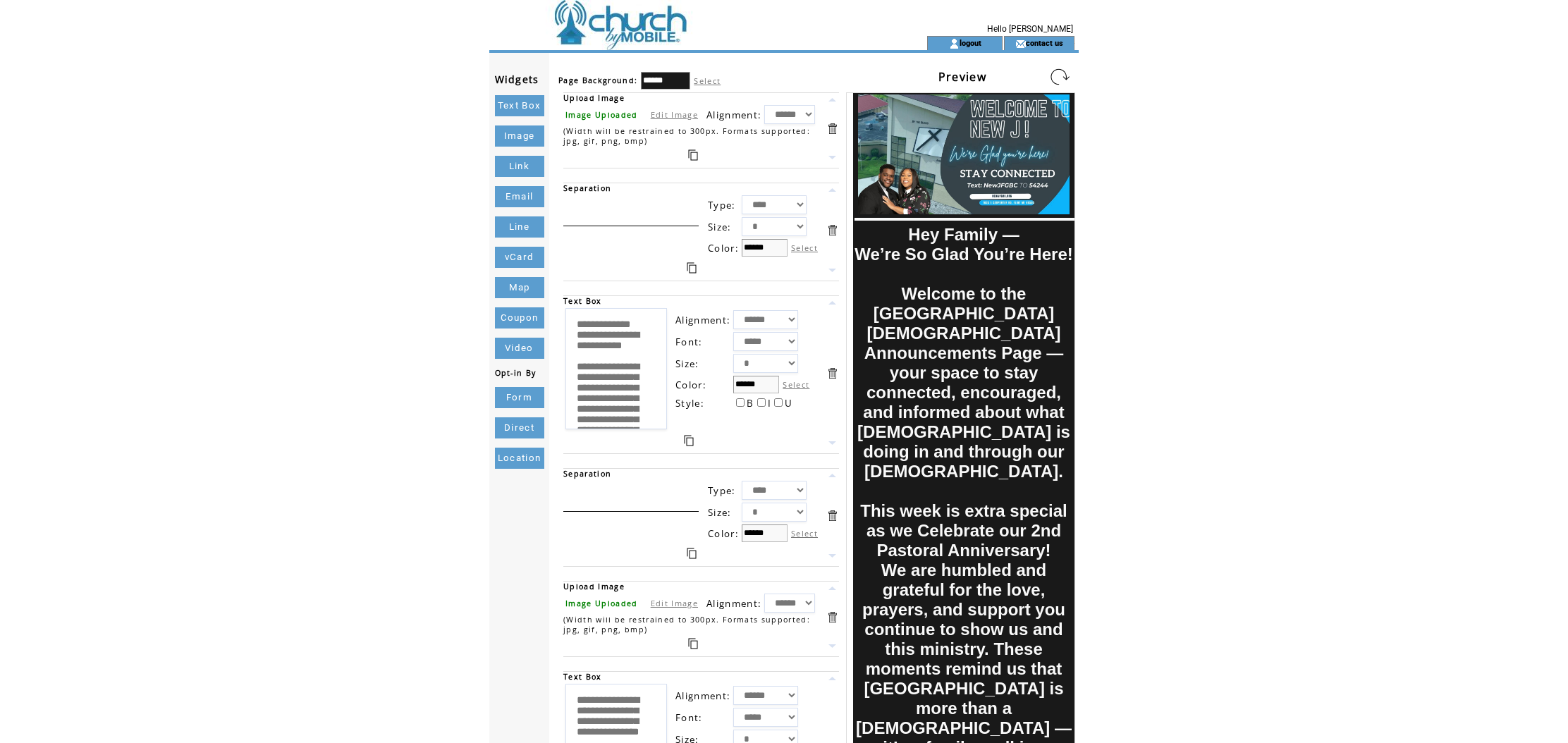
click at [1052, 74] on link at bounding box center [1060, 77] width 23 height 23
click at [1051, 75] on link at bounding box center [1060, 77] width 23 height 23
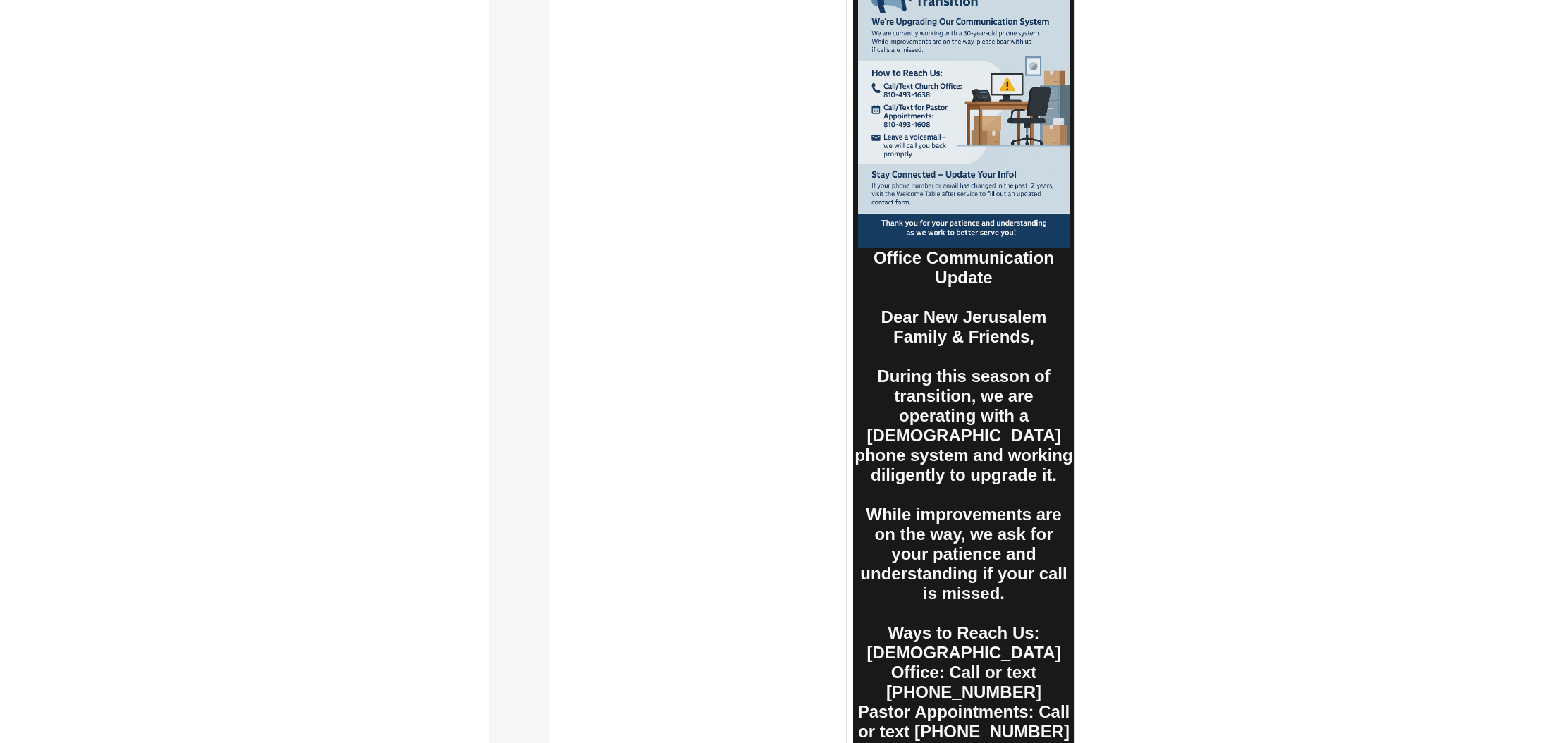
scroll to position [5957, 0]
